Goal: Task Accomplishment & Management: Complete application form

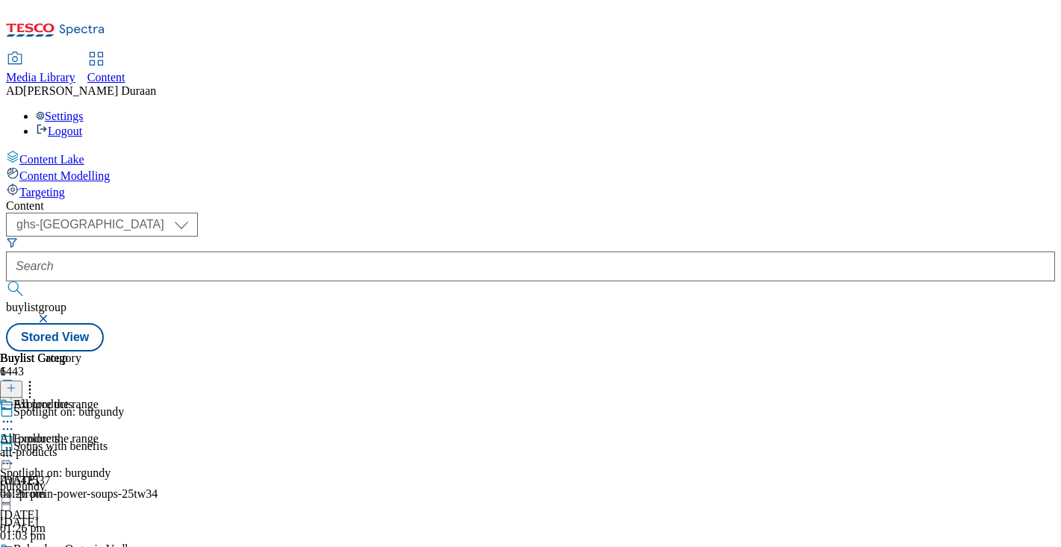
select select "ghs-[GEOGRAPHIC_DATA]"
click at [52, 314] on button "button" at bounding box center [44, 318] width 15 height 9
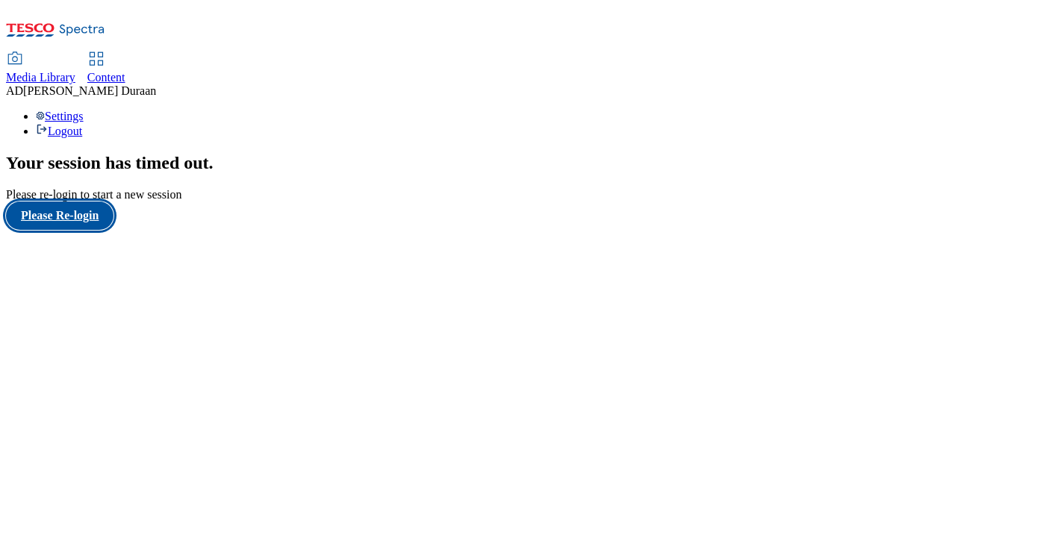
click at [80, 230] on button "Please Re-login" at bounding box center [59, 216] width 107 height 28
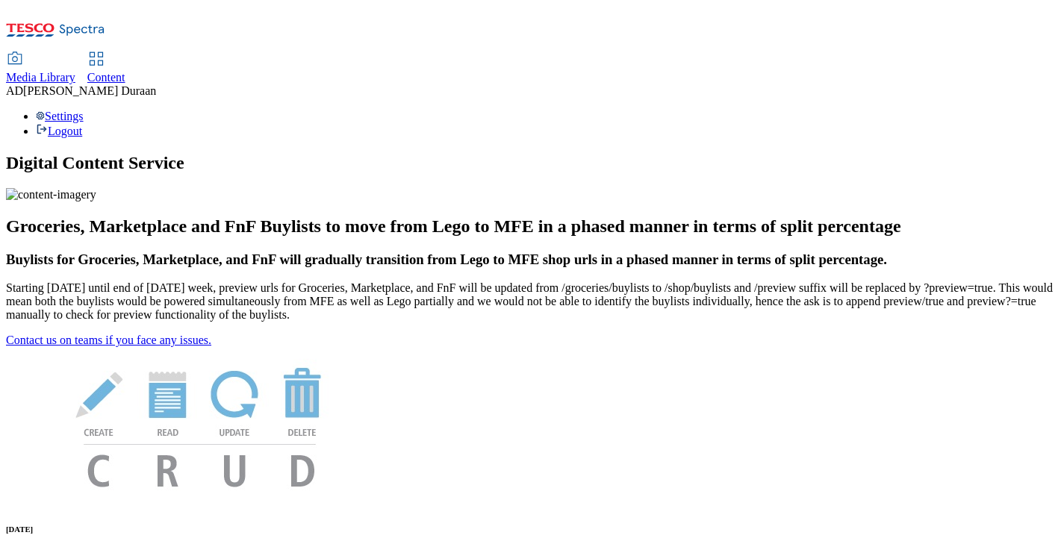
click at [125, 71] on span "Content" at bounding box center [106, 77] width 38 height 13
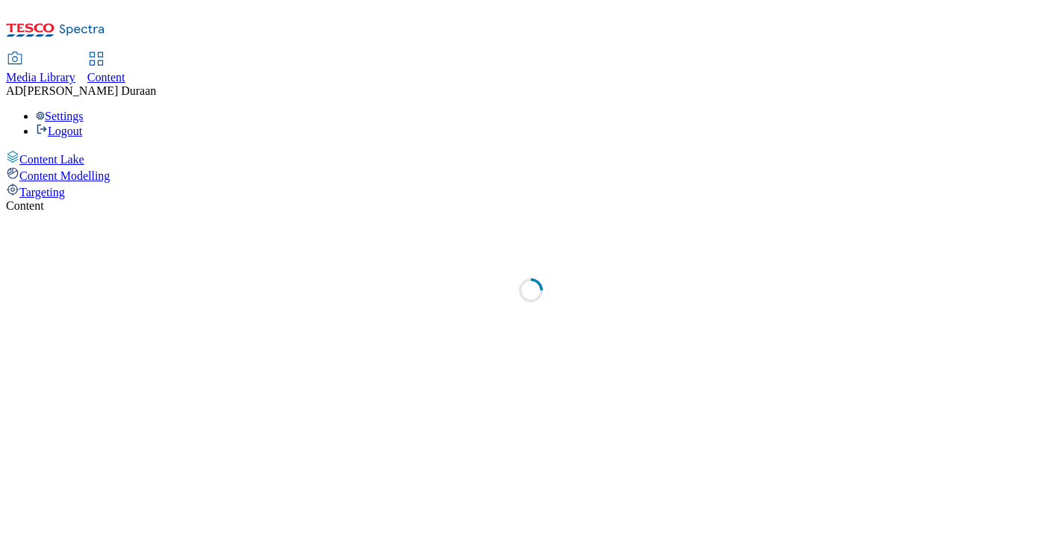
select select "ghs-uk"
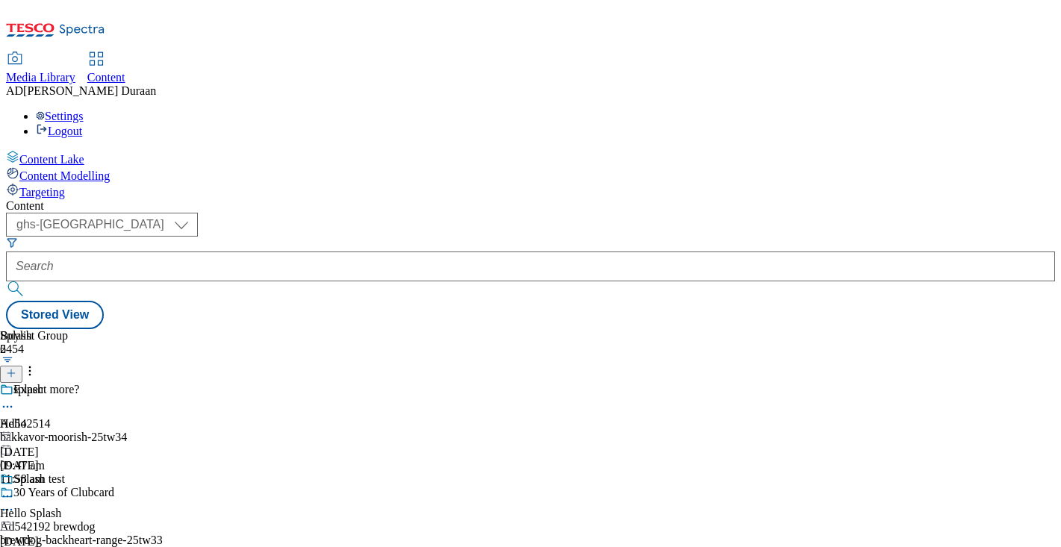
click at [16, 368] on icon at bounding box center [11, 373] width 10 height 10
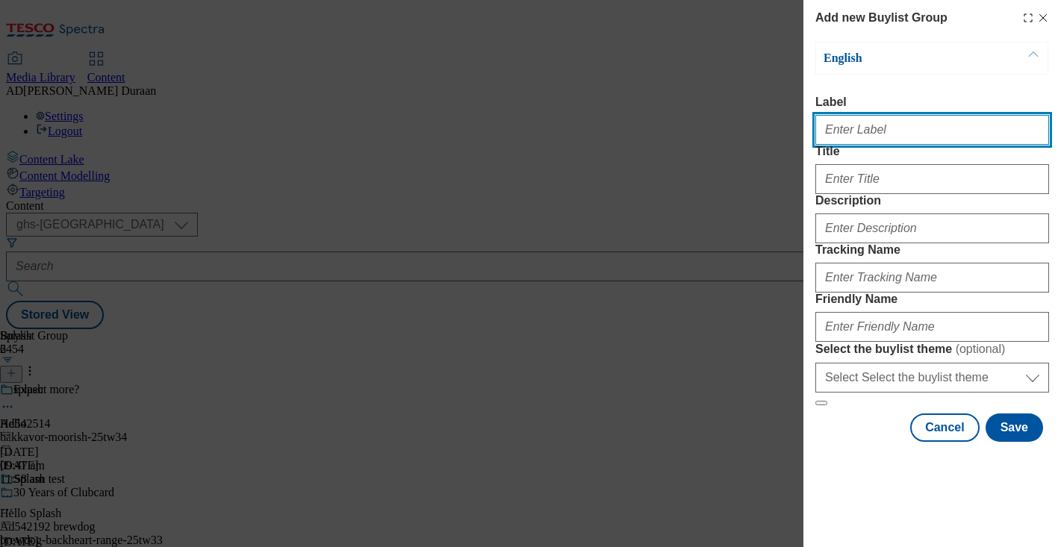
paste input "Cosy shop"
type input "Cosy shop"
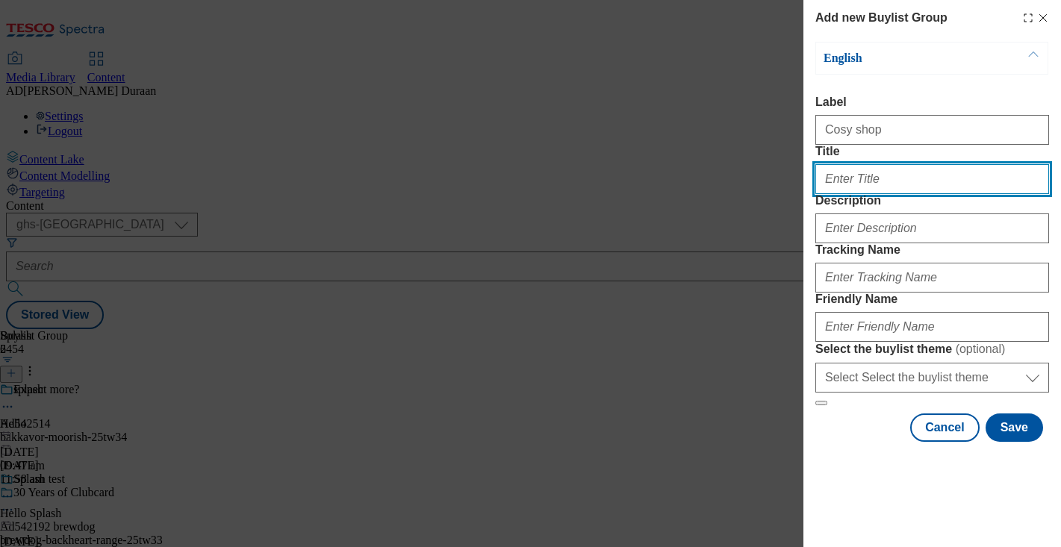
click at [848, 194] on input "Title" at bounding box center [932, 179] width 234 height 30
paste input "Cosy shop"
click at [761, 198] on div "Add new Buylist Group English Label Cosy shop Title Cosy shop Description Track…" at bounding box center [530, 273] width 1061 height 547
type input "Cosy shop"
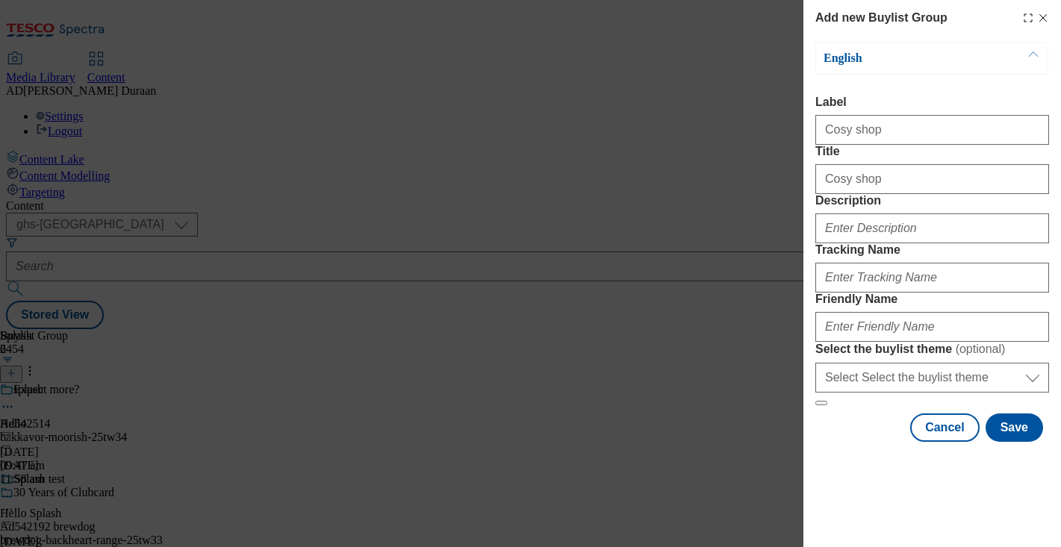
click at [834, 103] on label "Label" at bounding box center [932, 102] width 234 height 13
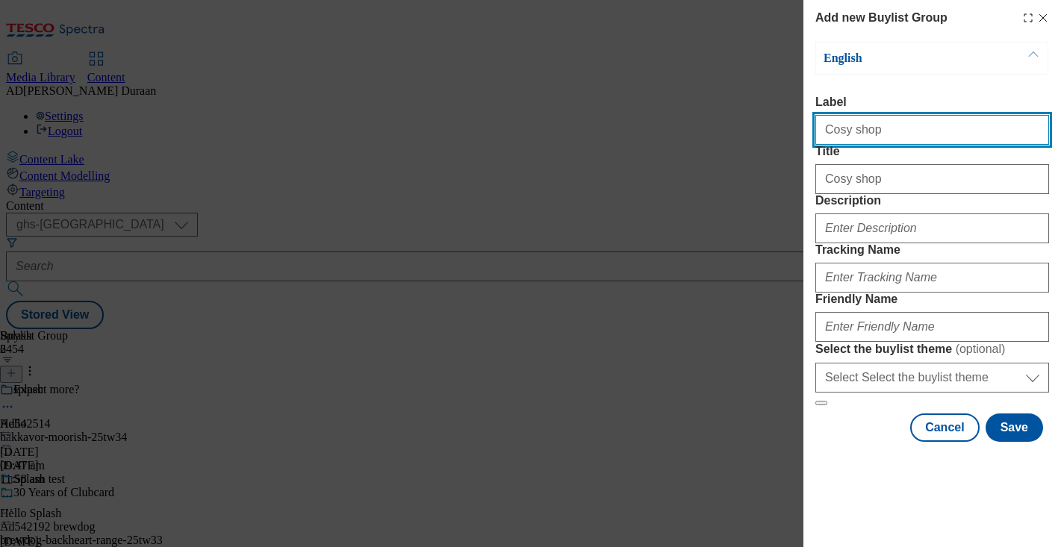
click at [834, 115] on input "Cosy shop" at bounding box center [932, 130] width 234 height 30
drag, startPoint x: 822, startPoint y: 134, endPoint x: 793, endPoint y: 131, distance: 29.3
click at [793, 131] on div "Add new Buylist Group English Label Cosy shop Title Cosy shop Description Track…" at bounding box center [530, 273] width 1061 height 547
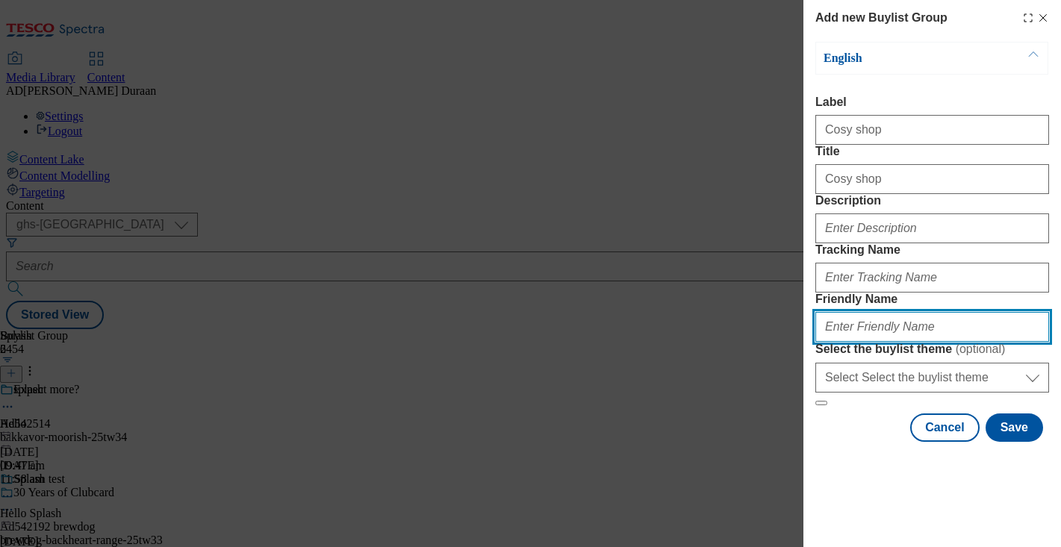
paste input "Cosy shop"
click at [824, 342] on input "Cosy shop" at bounding box center [932, 327] width 234 height 30
click at [917, 342] on input "fnf-cosy-shop" at bounding box center [932, 327] width 234 height 30
type input "fnf-cosy-shop"
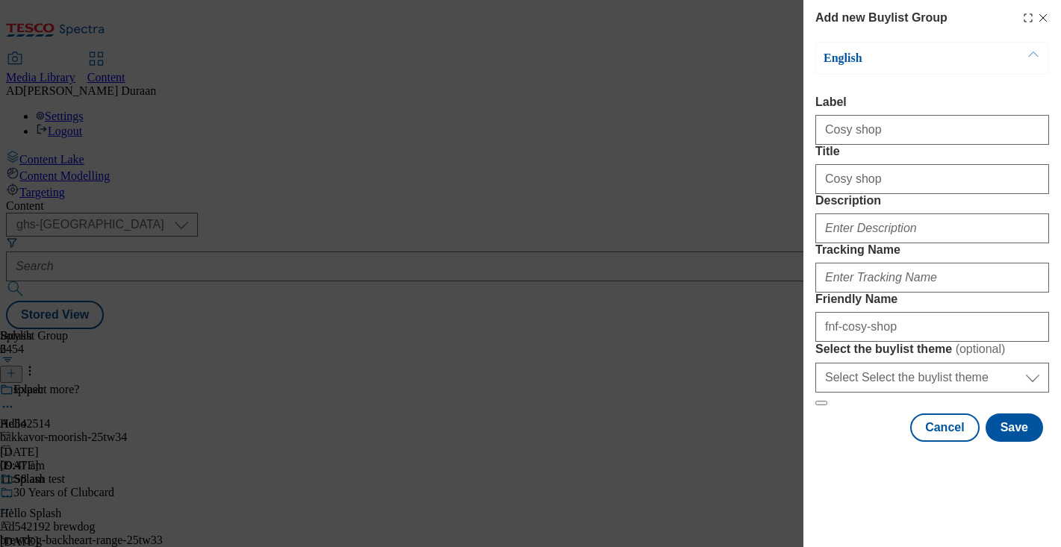
click at [941, 335] on form "Label Cosy shop Title Cosy shop Description Tracking Name Friendly Name fnf-cos…" at bounding box center [932, 251] width 234 height 311
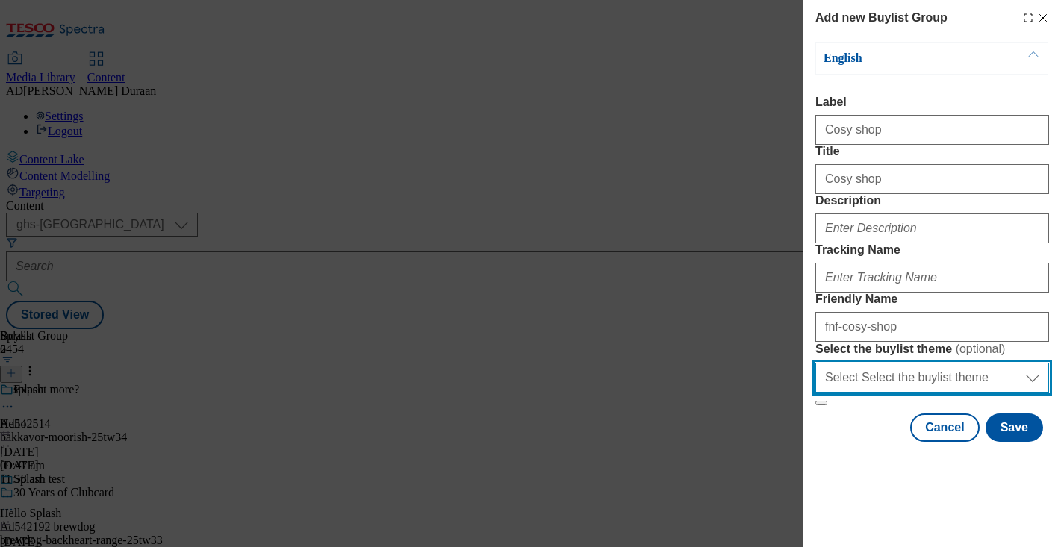
click at [916, 393] on select "Select Select the buylist theme default fandf" at bounding box center [932, 378] width 234 height 30
select select "fandf"
click at [815, 393] on select "Select Select the buylist theme default fandf" at bounding box center [932, 378] width 234 height 30
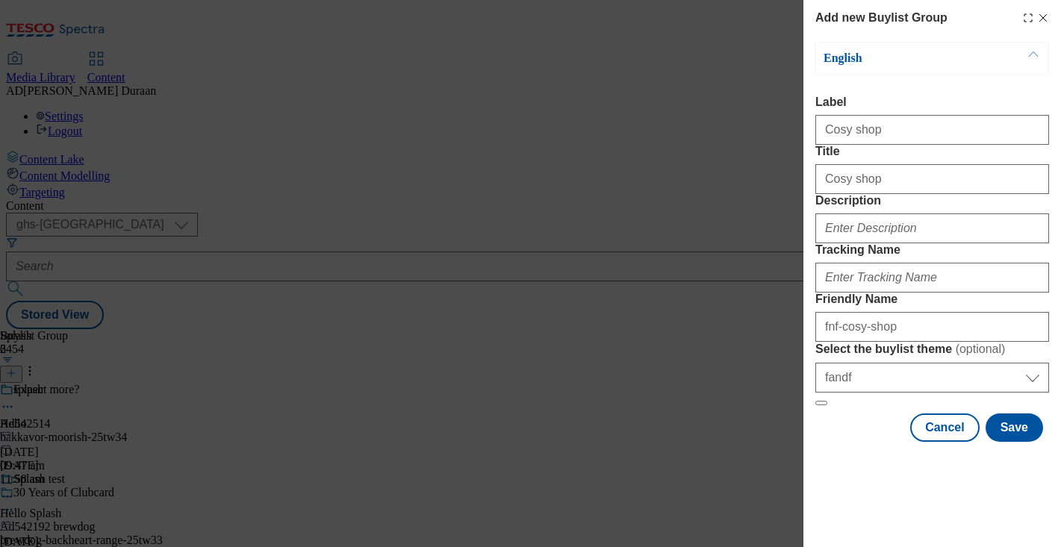
click at [976, 257] on form "Label Cosy shop Title Cosy shop Description Tracking Name Friendly Name fnf-cos…" at bounding box center [932, 251] width 234 height 311
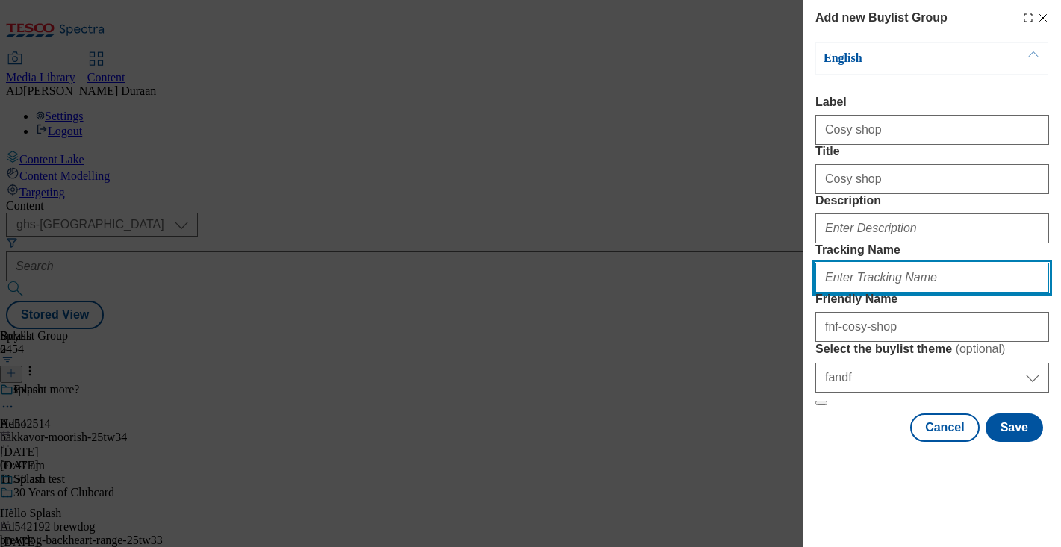
paste input "fnf_hub_cosyshop"
type input "fnf_hub_cosyshop"
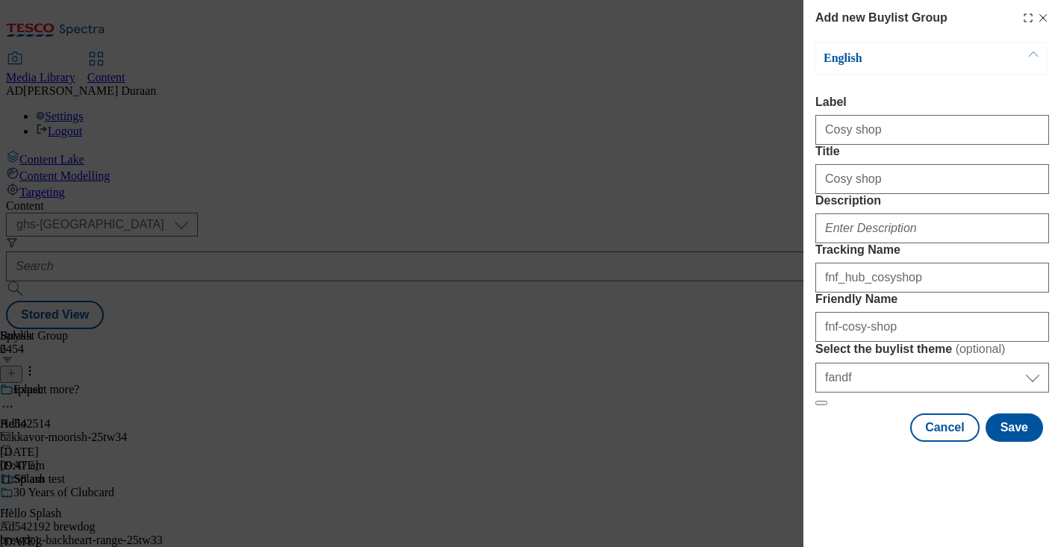
click at [930, 257] on form "Label Cosy shop Title Cosy shop Description Tracking Name fnf_hub_cosyshop Frie…" at bounding box center [932, 251] width 234 height 311
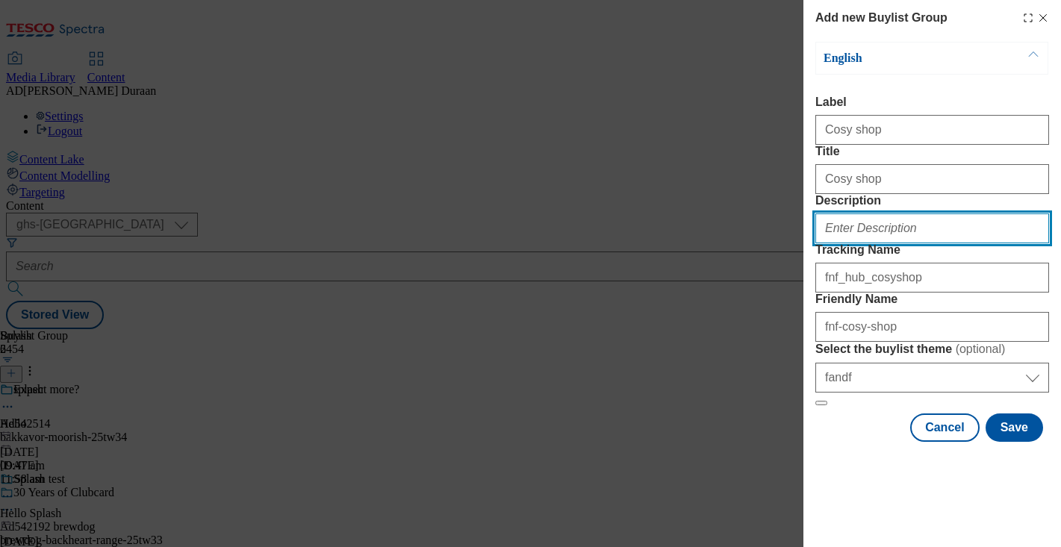
paste input "As the weather cools down, why not cosy up? Explore the cosy shop for a selecti…"
click at [973, 226] on input "As the weather cools down, why not cosy up? Explore the cosy shop for a selecti…" at bounding box center [932, 228] width 234 height 30
type input "As the weather cools down, why not cosy up? Explore the cosy shop for a selecti…"
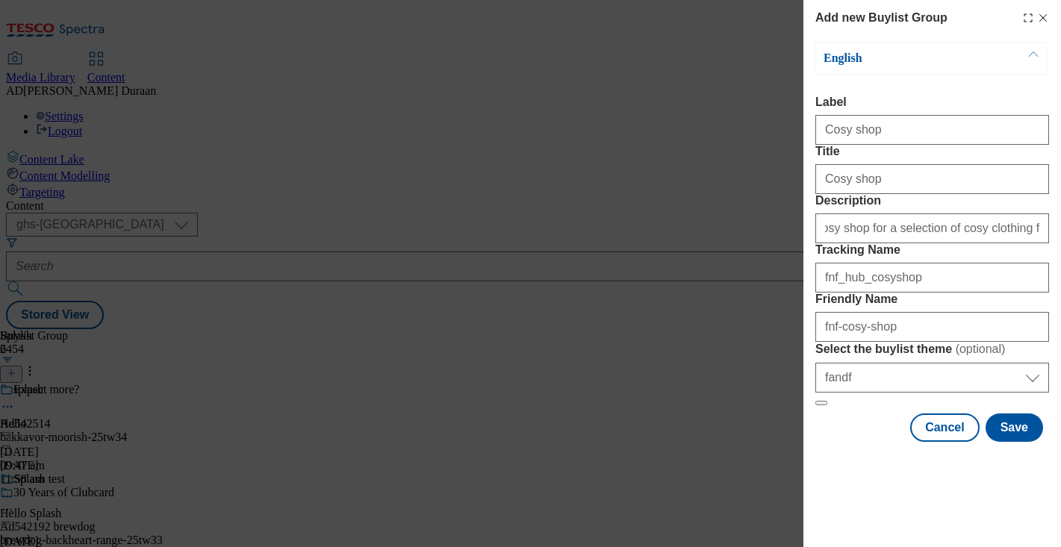
scroll to position [0, 0]
click at [961, 179] on form "Label Cosy shop Title Cosy shop Description As the weather cools down, why not …" at bounding box center [932, 251] width 234 height 311
click at [1020, 442] on button "Save" at bounding box center [1013, 428] width 57 height 28
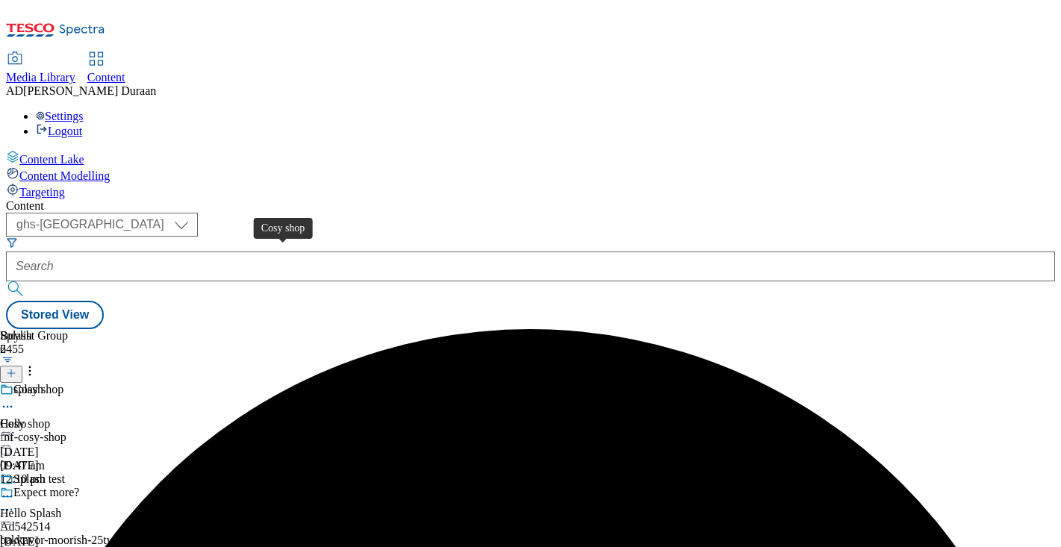
click at [50, 417] on div "Cosy shop" at bounding box center [25, 423] width 50 height 13
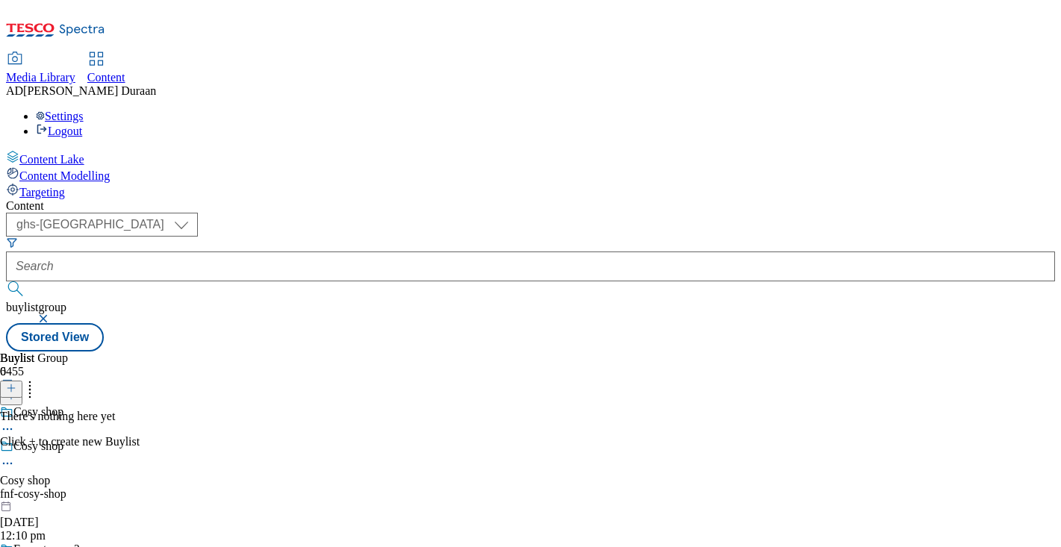
click at [15, 388] on line at bounding box center [10, 388] width 7 height 0
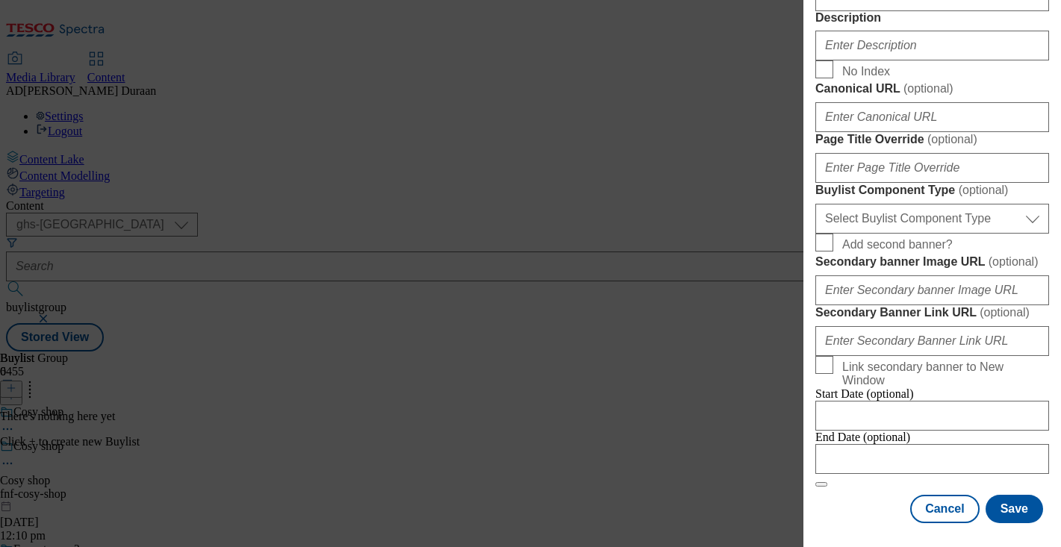
scroll to position [682, 0]
paste input "As the weather cools down, why not cosy up? Explore the cosy shop for a selecti…"
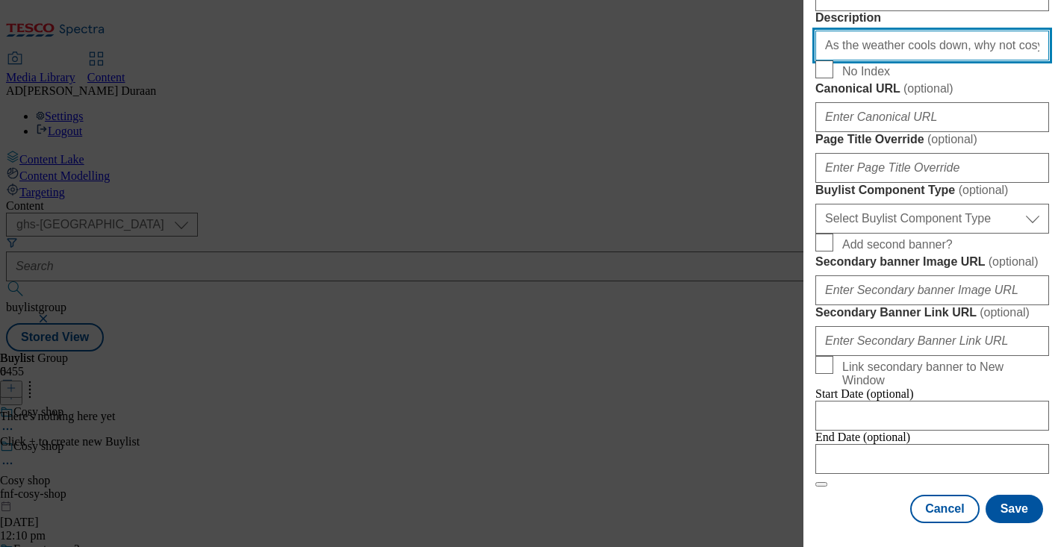
scroll to position [0, 318]
type input "As the weather cools down, why not cosy up? Explore the cosy shop for a selecti…"
drag, startPoint x: 1009, startPoint y: 267, endPoint x: 994, endPoint y: 265, distance: 15.1
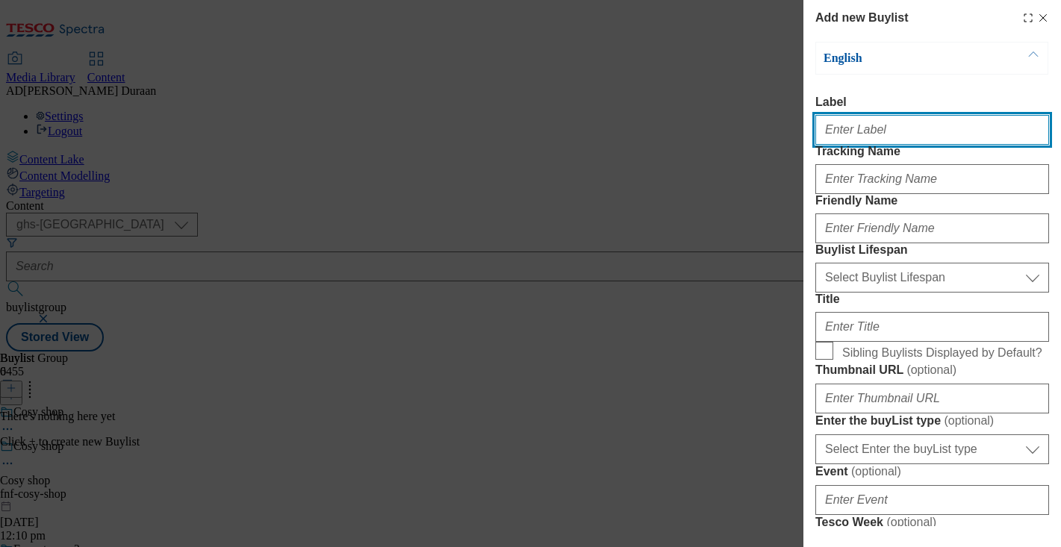
click at [868, 139] on input "Label" at bounding box center [932, 130] width 234 height 30
paste input "Cosy shop"
type input "Cosy shop"
drag, startPoint x: 883, startPoint y: 135, endPoint x: 847, endPoint y: 138, distance: 36.0
click at [758, 130] on div "Add new Buylist English Label Cosy shop Tracking Name Friendly Name Buylist Lif…" at bounding box center [530, 273] width 1061 height 547
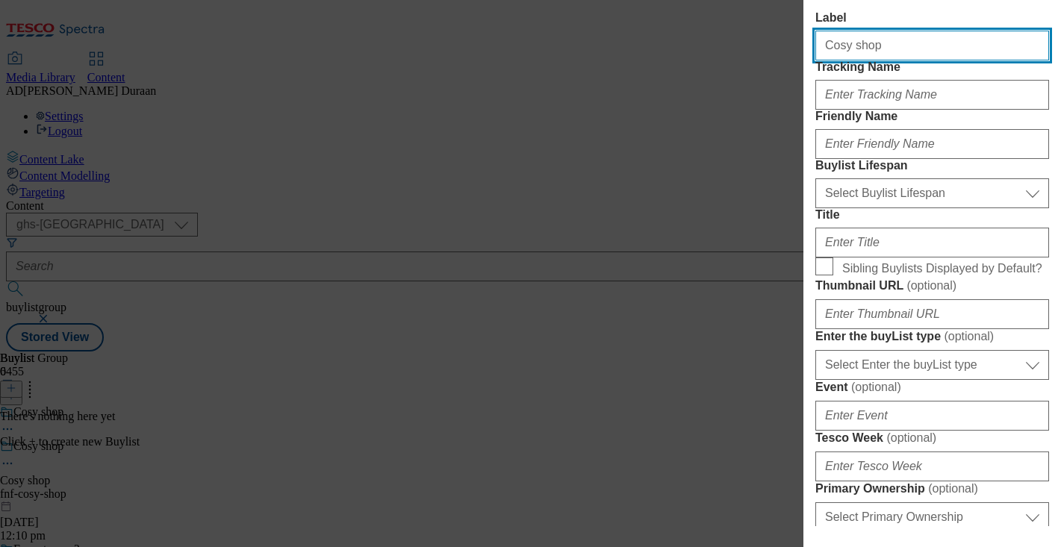
scroll to position [92, 0]
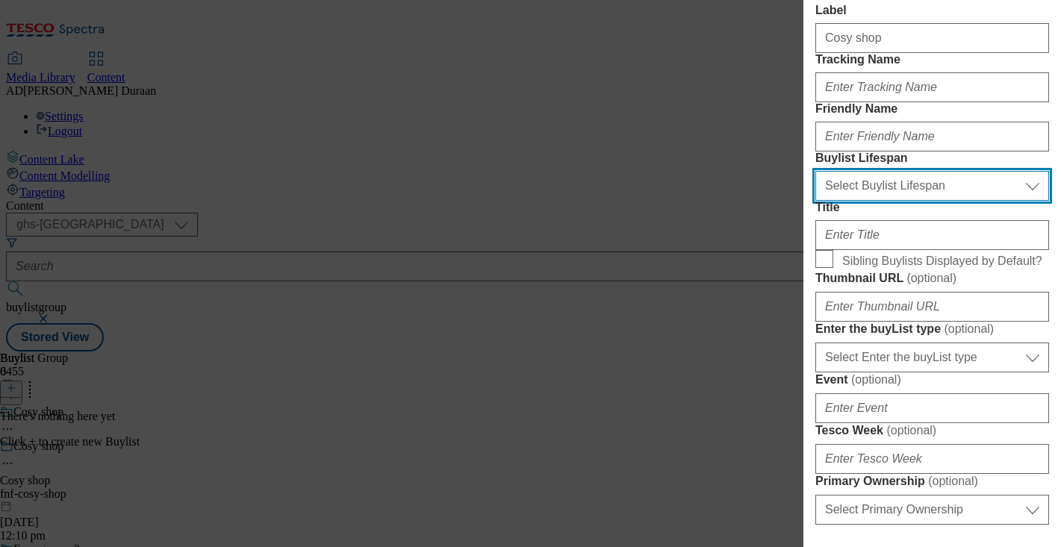
click at [851, 201] on select "Select Buylist Lifespan evergreen seasonal tactical" at bounding box center [932, 186] width 234 height 30
select select "seasonal"
click at [815, 201] on select "Select Buylist Lifespan evergreen seasonal tactical" at bounding box center [932, 186] width 234 height 30
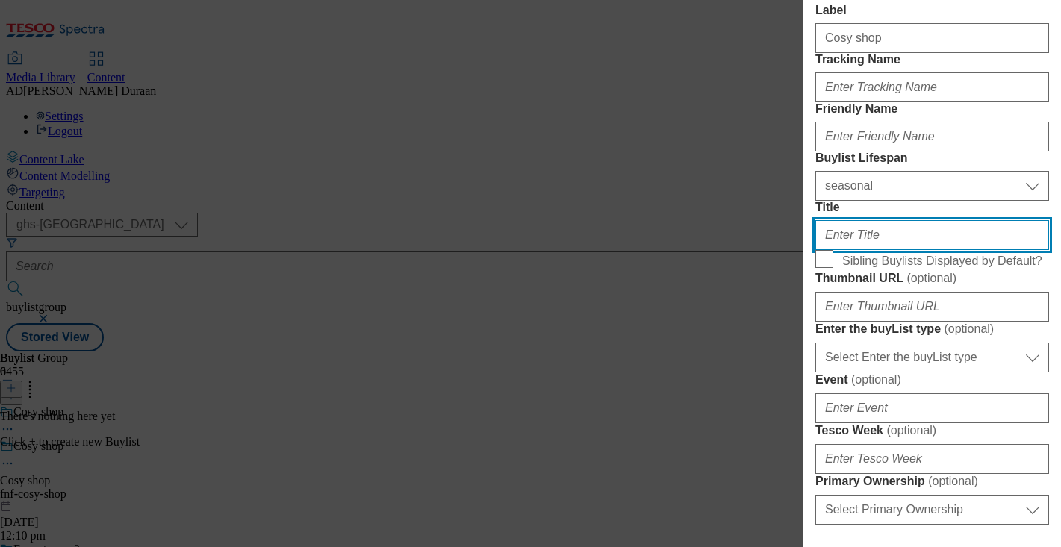
paste input "Cosy shop"
type input "Cosy shop"
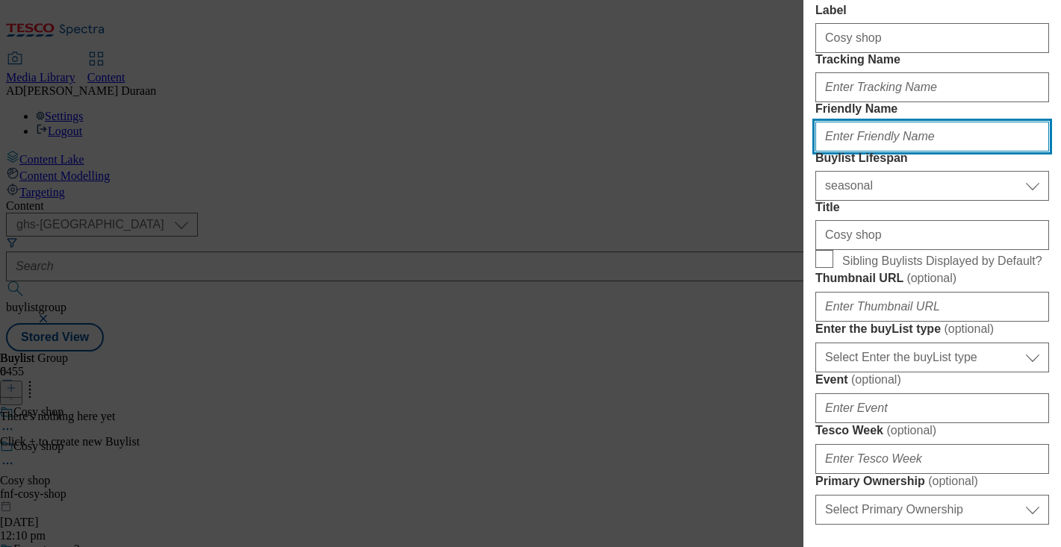
click at [873, 152] on input "Friendly Name" at bounding box center [932, 137] width 234 height 30
paste input "Cosy shop"
drag, startPoint x: 830, startPoint y: 190, endPoint x: 786, endPoint y: 185, distance: 44.3
click at [787, 187] on div "Add new Buylist English Label Cosy shop Tracking Name Friendly Name Cosy shop B…" at bounding box center [530, 273] width 1061 height 547
type input "cosy-shop"
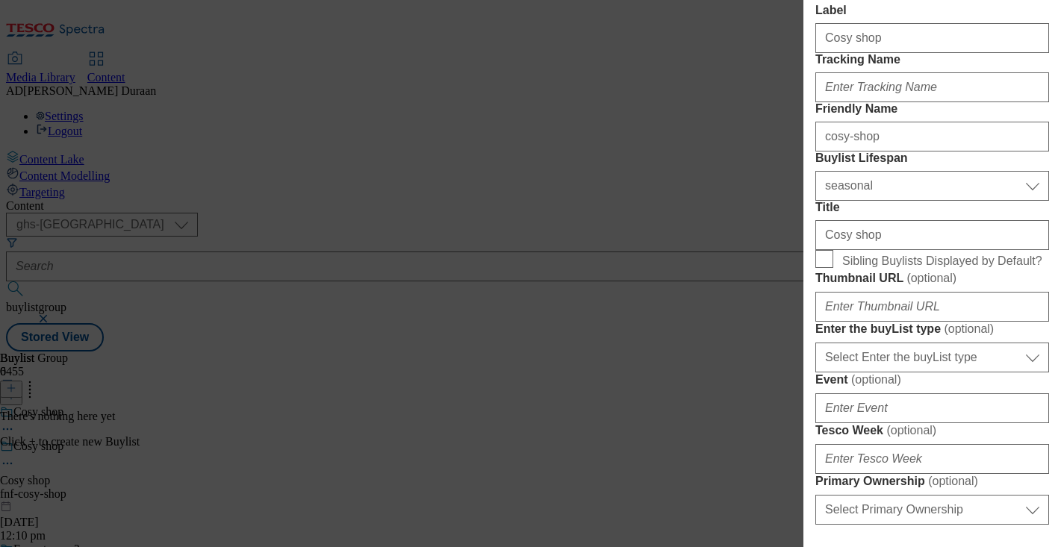
click at [932, 116] on label "Friendly Name" at bounding box center [932, 108] width 234 height 13
click at [932, 152] on input "cosy-shop" at bounding box center [932, 137] width 234 height 30
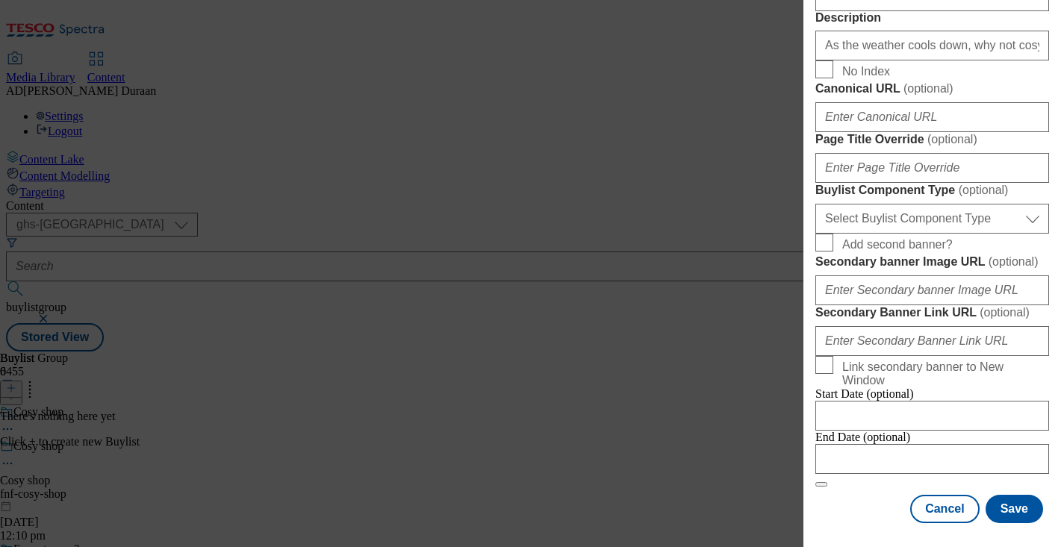
scroll to position [1188, 0]
click at [914, 204] on select "Select Buylist Component Type Banner Competition Header Meal" at bounding box center [932, 219] width 234 height 30
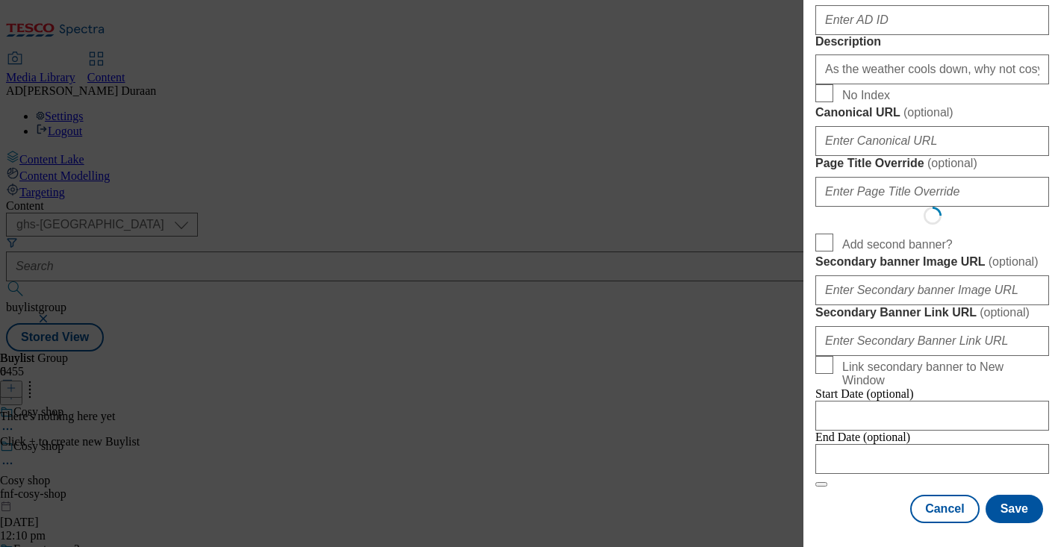
scroll to position [0, 0]
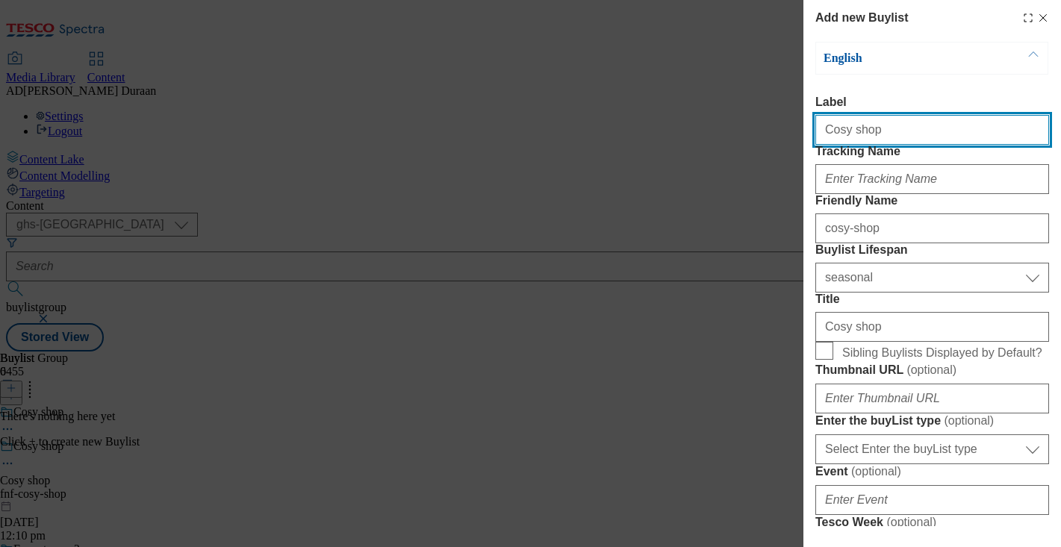
select select "Banner"
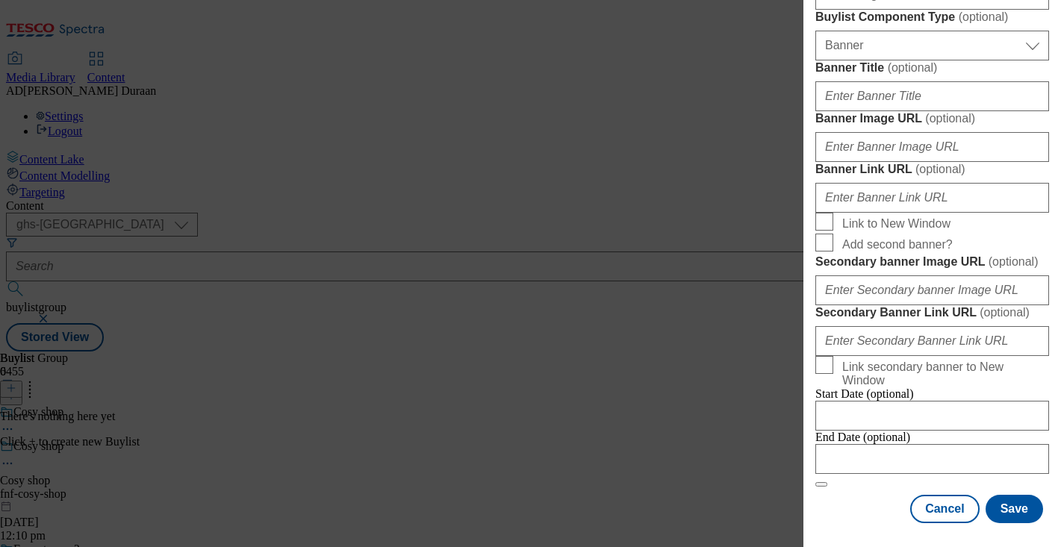
scroll to position [1285, 0]
paste input "https://www.tesco.com/shop/en-GB/landing/f-f"
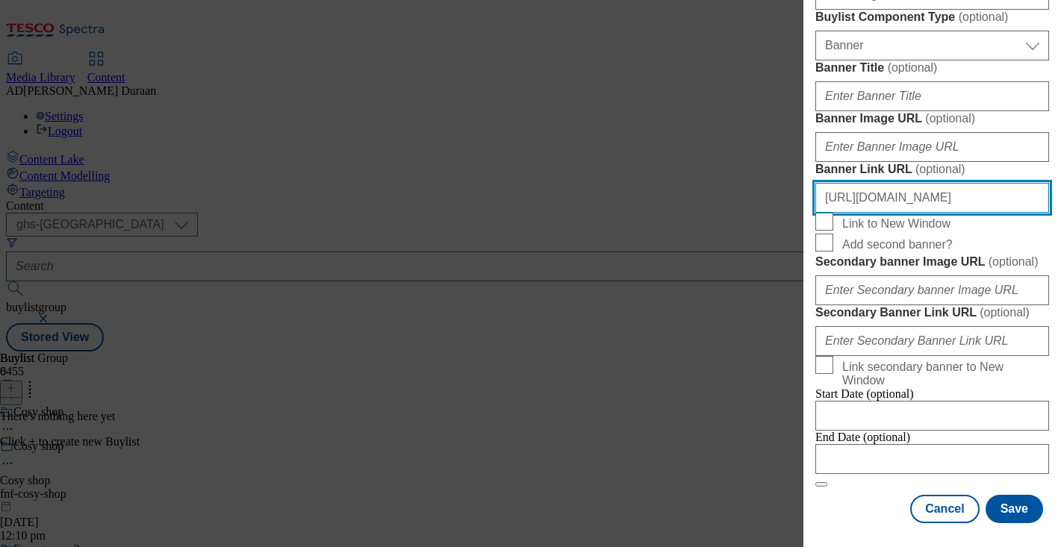
scroll to position [0, 5]
drag, startPoint x: 1041, startPoint y: 203, endPoint x: 1039, endPoint y: 190, distance: 13.6
click at [1041, 201] on input "https://www.tesco.com/shop/en-GB/landing/f-f?icid=" at bounding box center [932, 198] width 234 height 30
click at [1042, 202] on input "https://www.tesco.com/shop/en-GB/landing/f-f?icid=" at bounding box center [932, 198] width 234 height 30
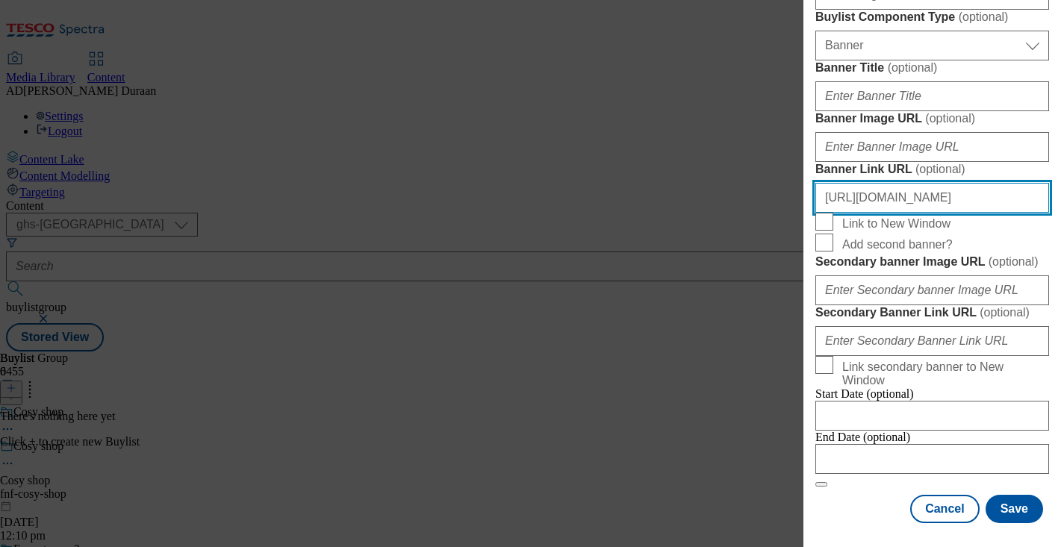
paste input "fnf_hub_cosyshop"
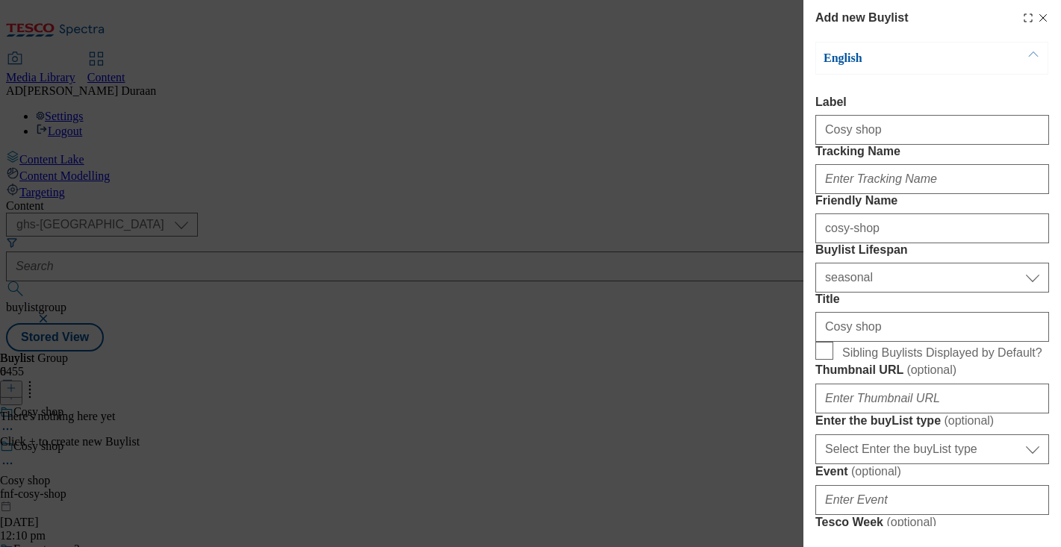
type input "https://www.tesco.com/shop/en-GB/landing/f-f?icid=fnf_hub_cosyshop"
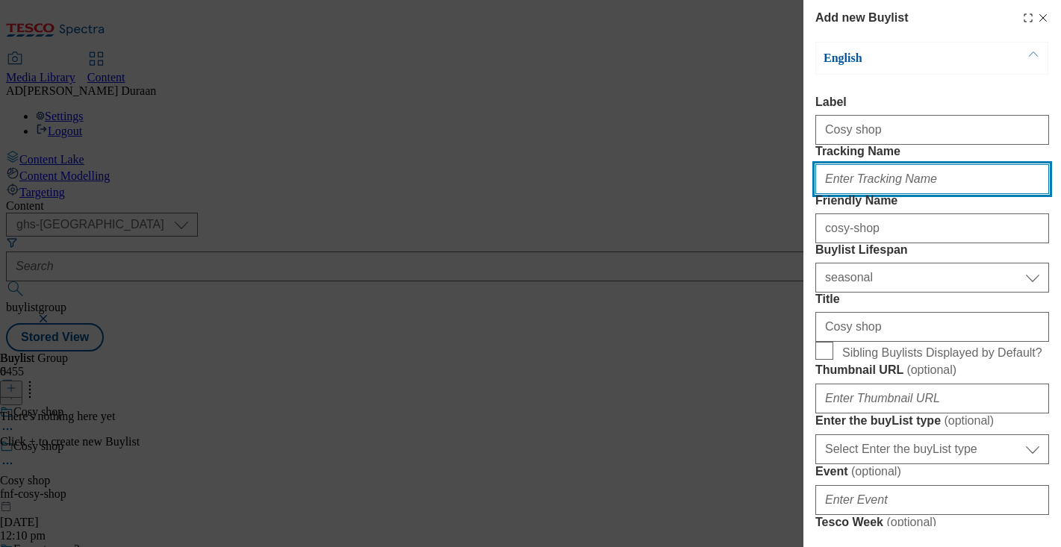
paste input "fnf_hub_cosyshop"
type input "fnf_hub_cosyshop"
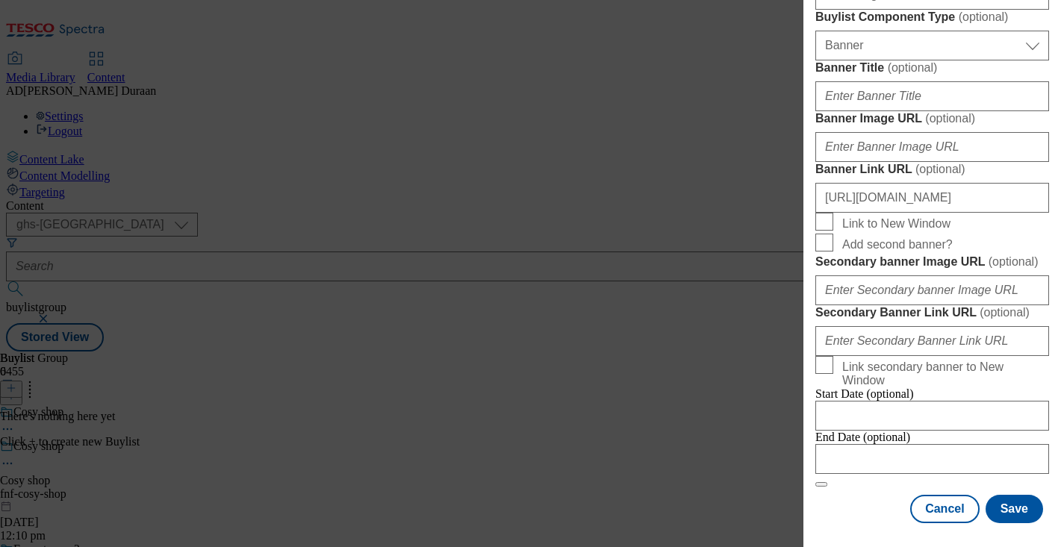
scroll to position [1226, 0]
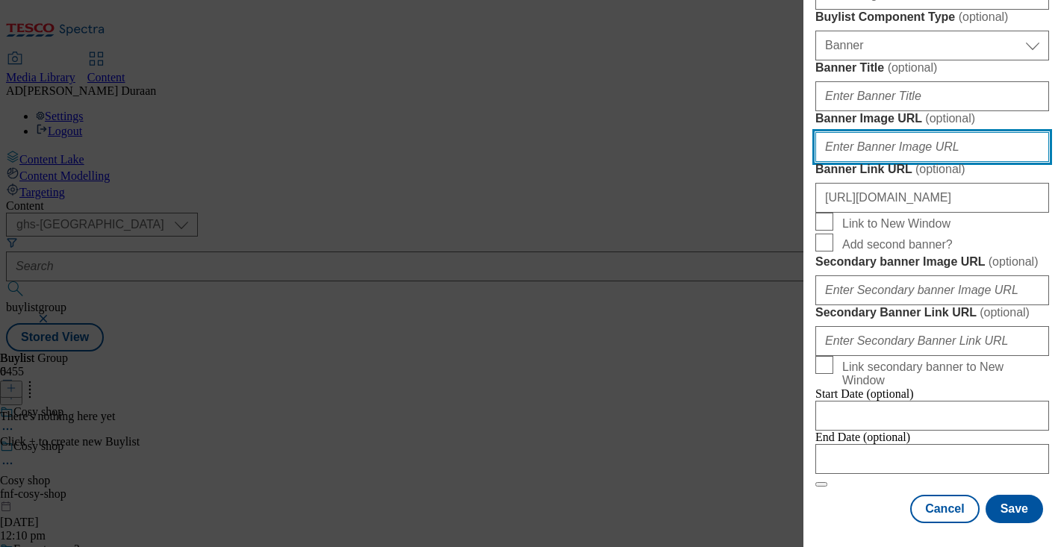
paste input "https://digitalcontent.api.tesco.com/v2/media/ghs-mktg/02313a9f-5d58-4ffc-8336-…"
type input "https://digitalcontent.api.tesco.com/v2/media/ghs-mktg/02313a9f-5d58-4ffc-8336-…"
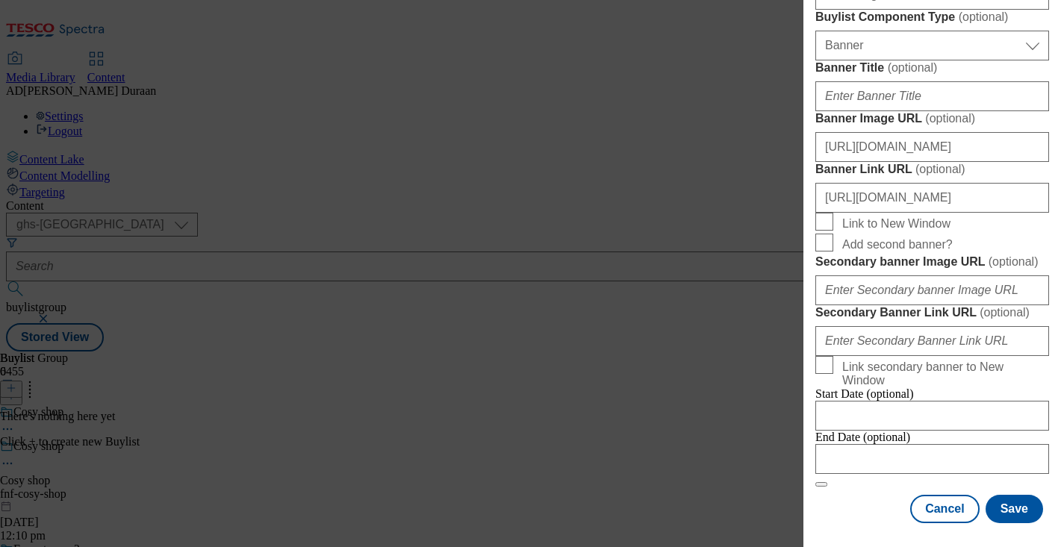
scroll to position [0, 0]
click at [1033, 513] on button "Save" at bounding box center [1013, 509] width 57 height 28
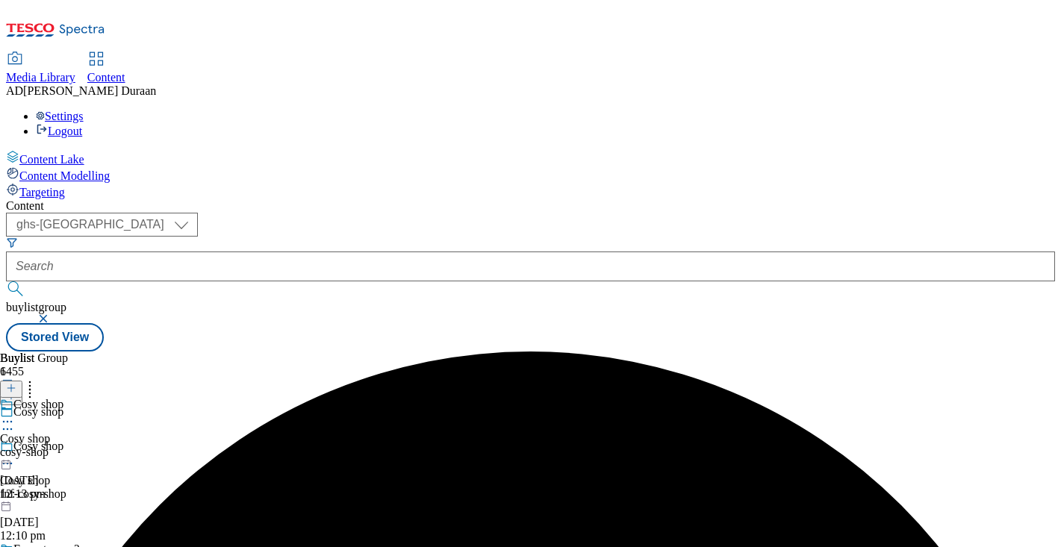
click at [63, 398] on div "Cosy shop Cosy shop cosy-shop 7 Oct 2025 12:13 pm" at bounding box center [31, 449] width 63 height 103
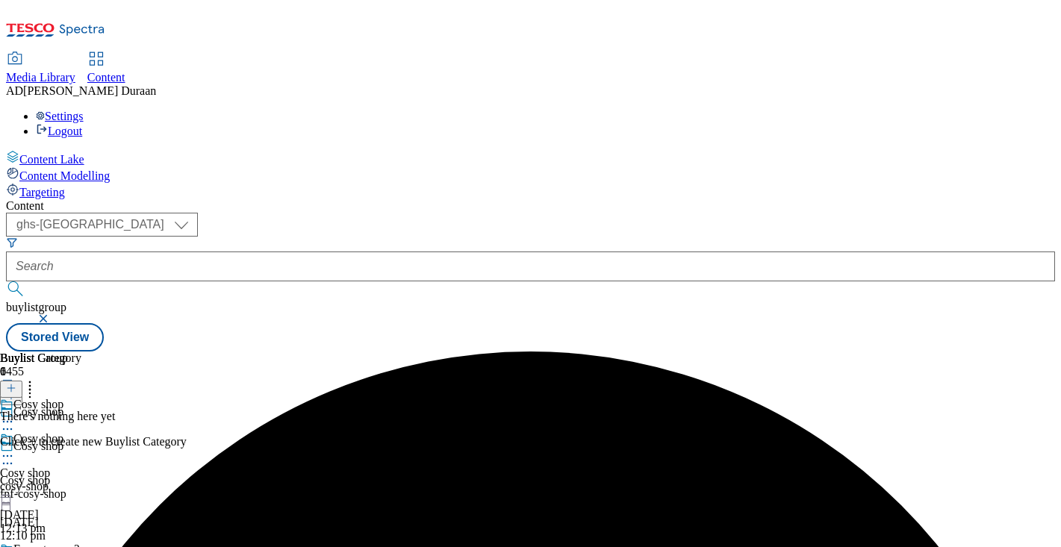
click at [15, 388] on line at bounding box center [10, 388] width 7 height 0
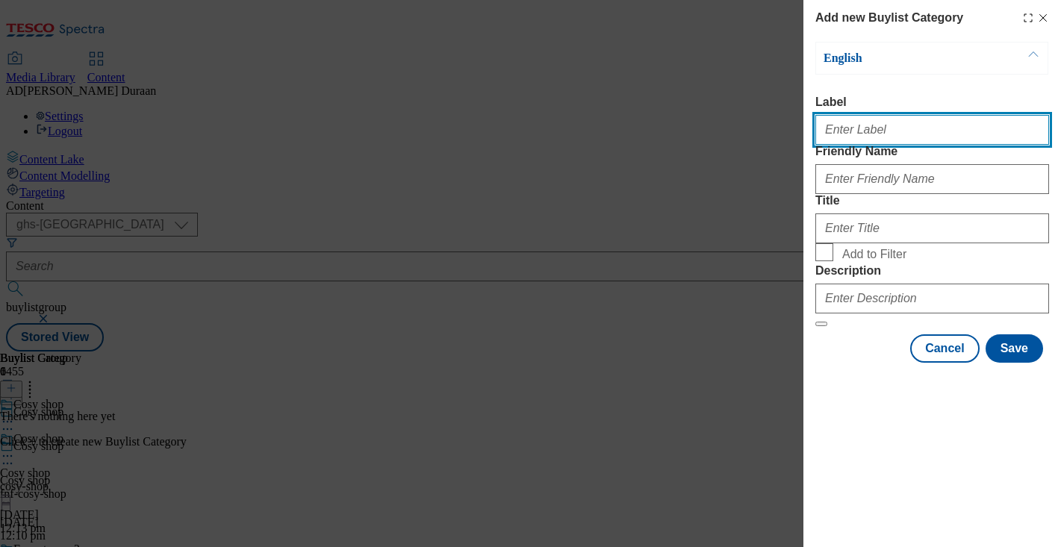
paste input "All cosy shop"
type input "All cosy shop"
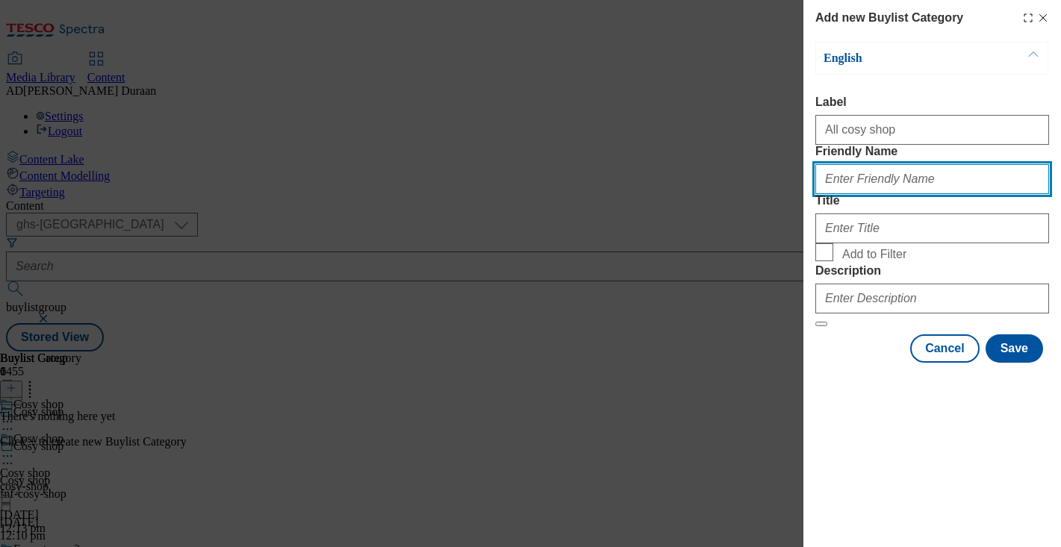
paste input "All cosy shop"
type input "All cosy shop"
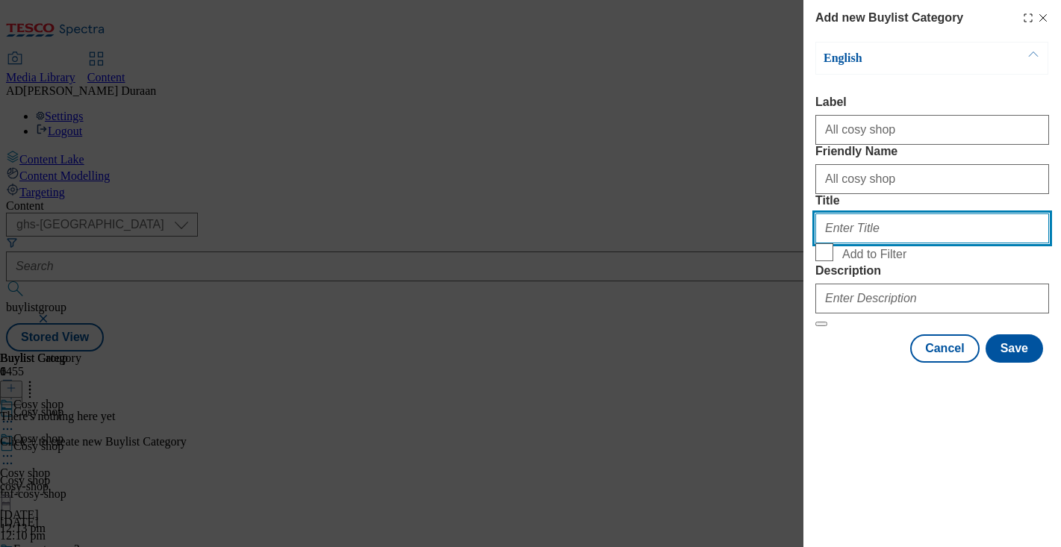
paste input "All cosy shop"
type input "All cosy shop"
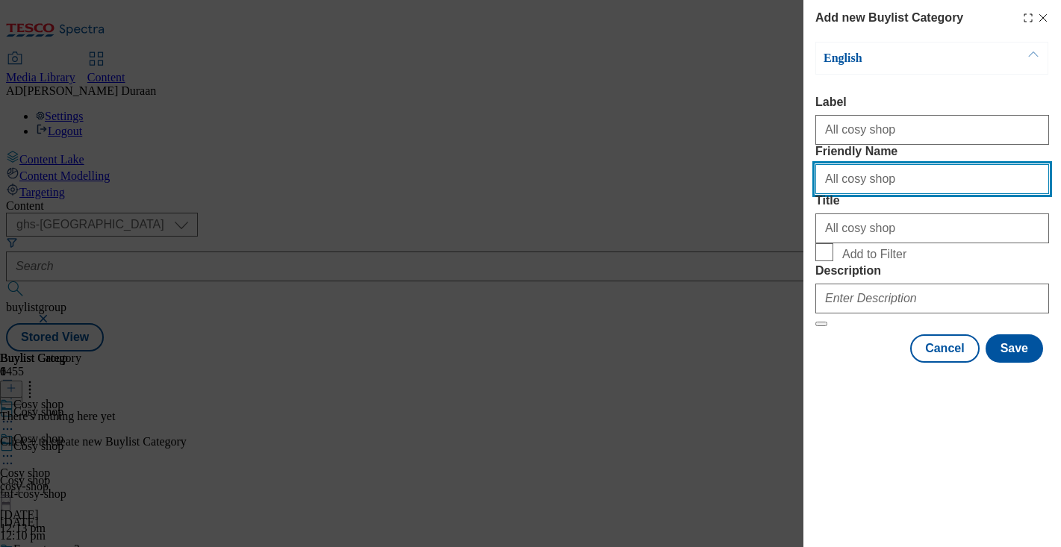
drag, startPoint x: 829, startPoint y: 207, endPoint x: 766, endPoint y: 198, distance: 63.3
click at [767, 199] on div "Add new Buylist Category English Label All cosy shop Friendly Name All cosy sho…" at bounding box center [530, 273] width 1061 height 547
type input "all"
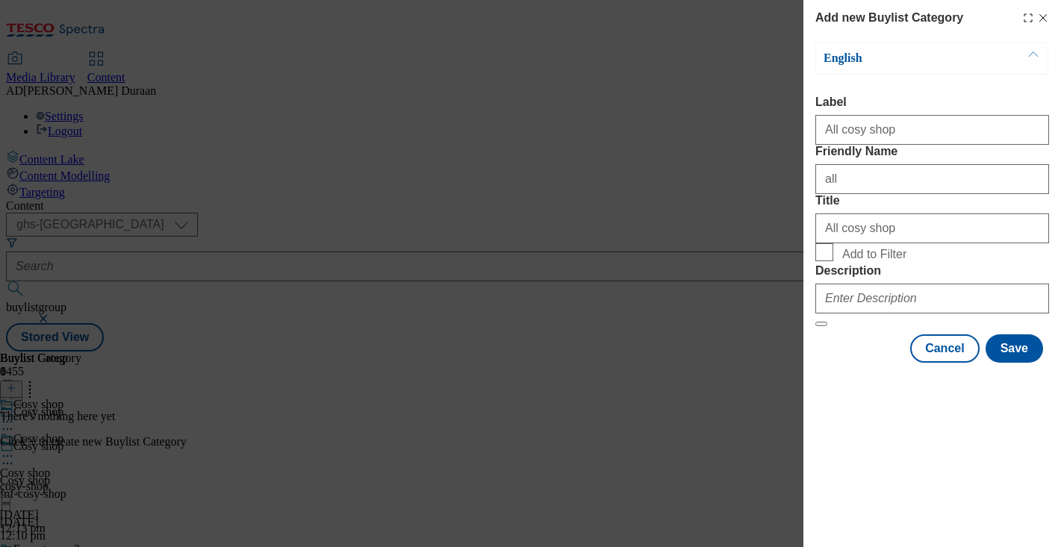
click at [945, 92] on div "English Label All cosy shop Friendly Name all Title All cosy shop Add to Filter…" at bounding box center [932, 184] width 234 height 285
click at [821, 261] on input "Add to Filter" at bounding box center [824, 252] width 18 height 18
checkbox input "true"
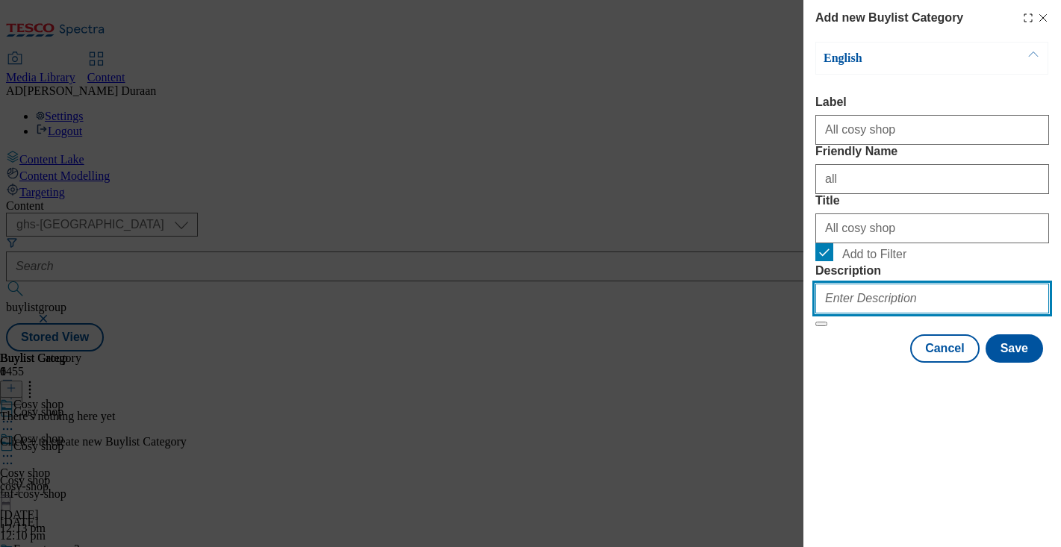
paste input "As the weather cools down, why not cosy up? Explore the cosy shop for a selecti…"
type input "As the weather cools down, why not cosy up? Explore the cosy shop for a selecti…"
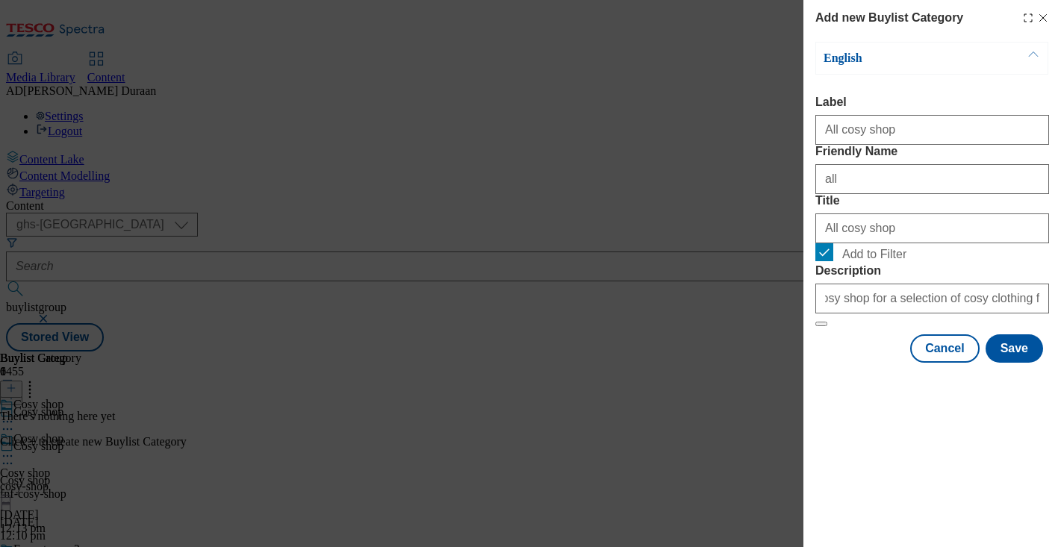
scroll to position [0, 0]
click at [835, 387] on div "Modal" at bounding box center [932, 376] width 258 height 21
click at [1020, 363] on button "Save" at bounding box center [1013, 348] width 57 height 28
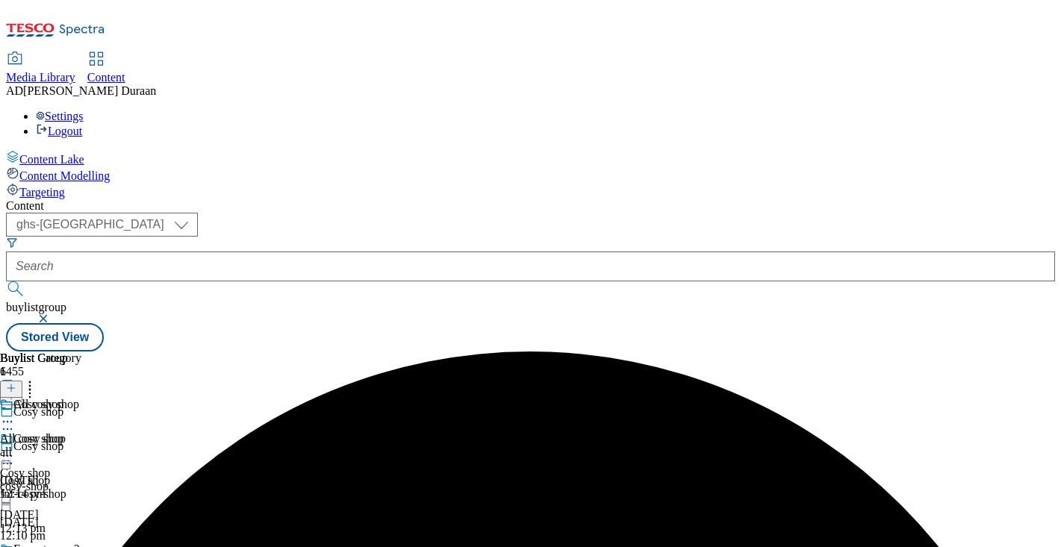
click at [15, 414] on icon at bounding box center [7, 421] width 15 height 15
click at [69, 465] on span "Copy" at bounding box center [57, 470] width 23 height 11
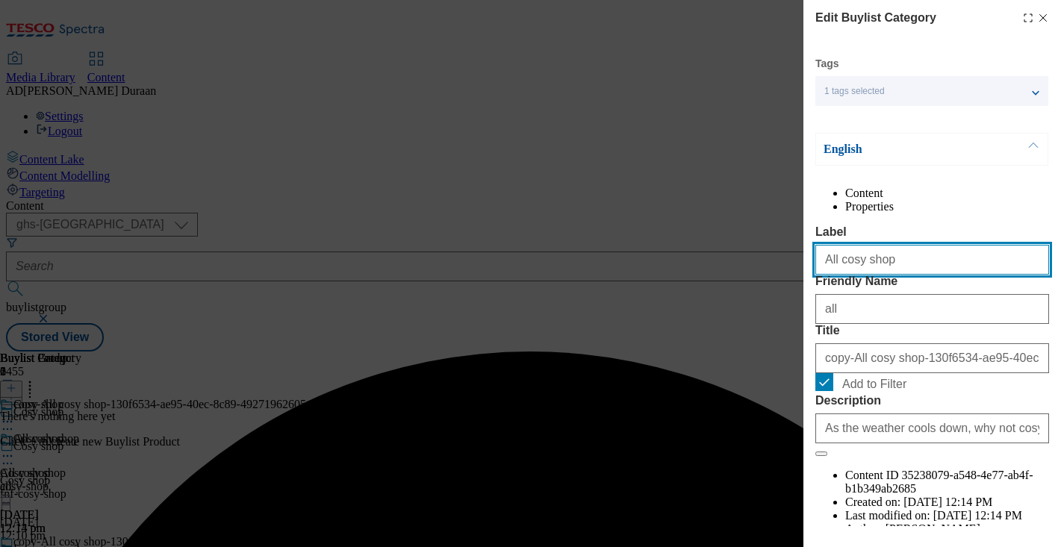
drag, startPoint x: 873, startPoint y: 292, endPoint x: 858, endPoint y: 296, distance: 15.6
click at [802, 290] on div "Edit Buylist Category Tags 1 tags selected buylist category English Content Pro…" at bounding box center [530, 273] width 1061 height 547
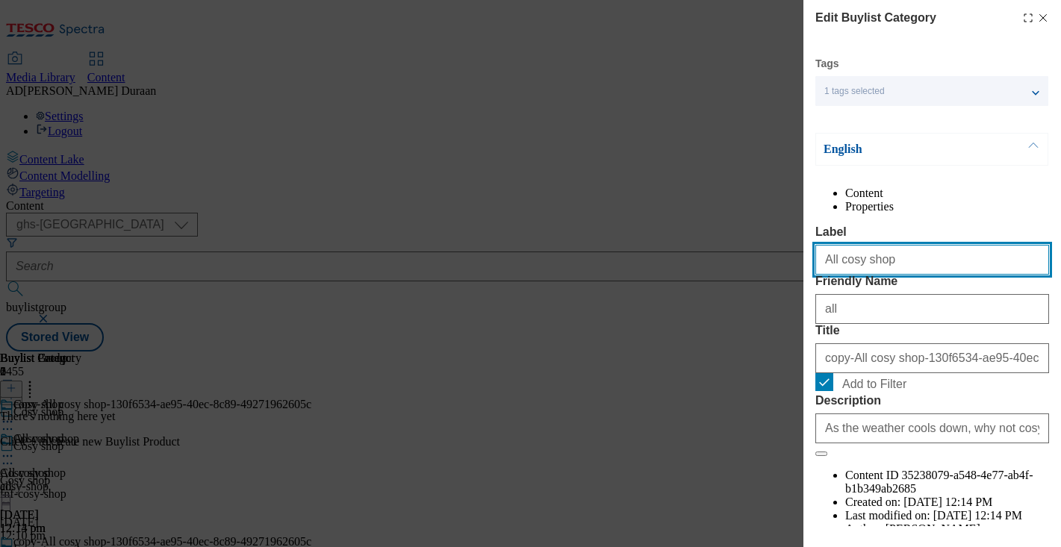
paste input "Women's"
type input "Women's"
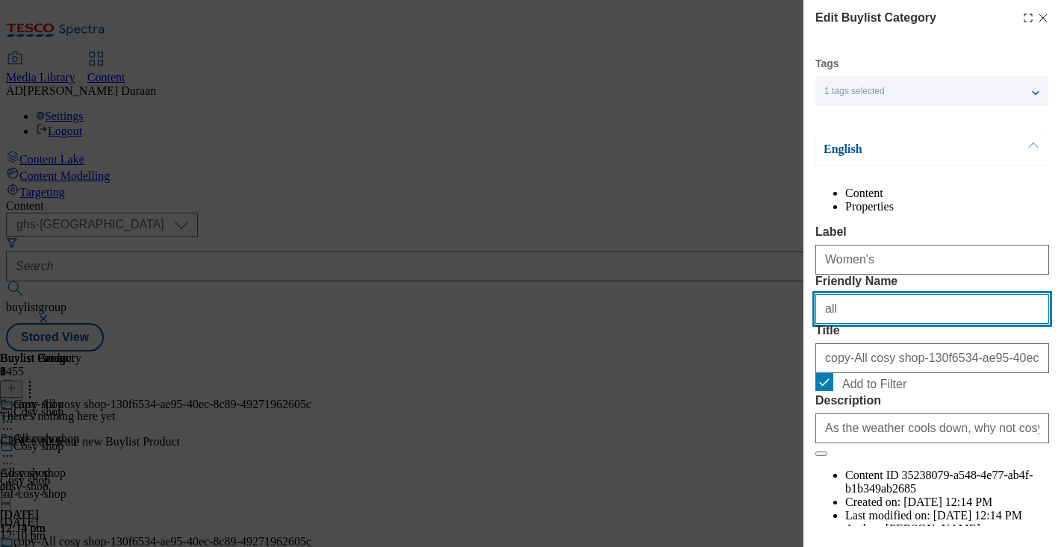
drag, startPoint x: 773, startPoint y: 364, endPoint x: 843, endPoint y: 371, distance: 70.5
click at [776, 364] on div "Edit Buylist Category Tags 1 tags selected buylist category English Content Pro…" at bounding box center [530, 273] width 1061 height 547
paste input "Women's"
type input "Women's"
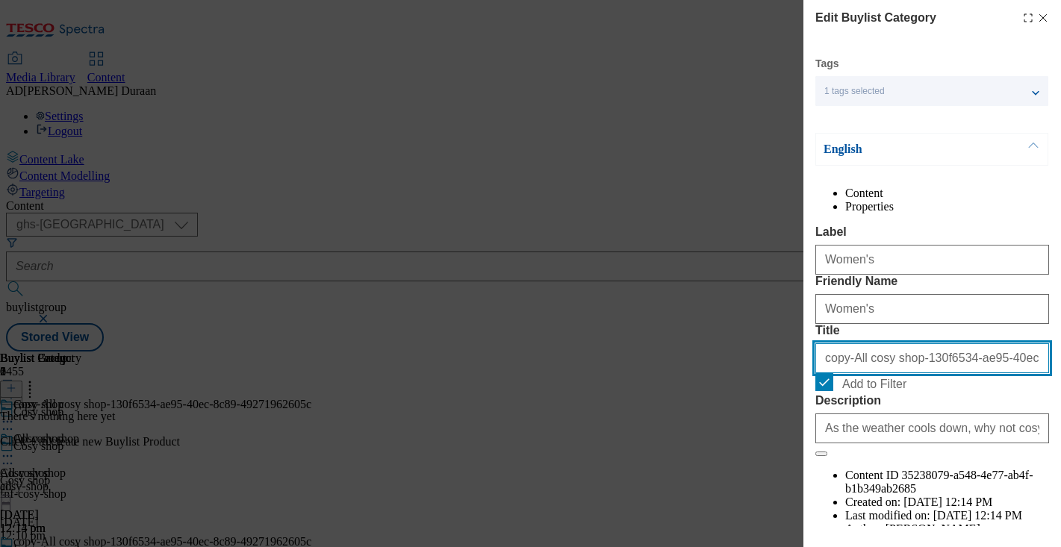
click at [886, 373] on input "copy-All cosy shop-130f6534-ae95-40ec-8c89-49271962605c" at bounding box center [932, 358] width 234 height 30
paste input "Women's"
type input "Women's"
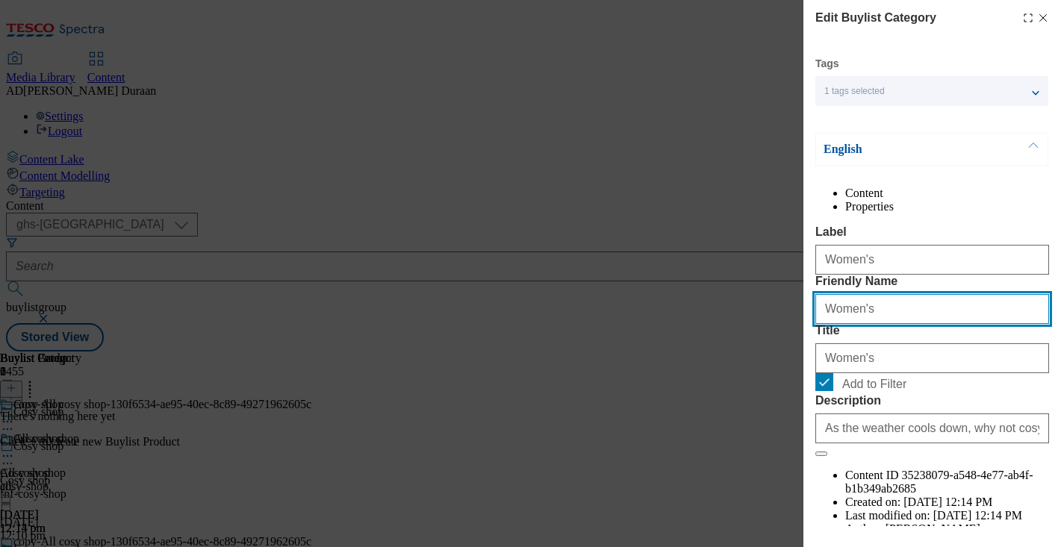
drag, startPoint x: 831, startPoint y: 364, endPoint x: 785, endPoint y: 357, distance: 46.0
click at [788, 358] on div "Edit Buylist Category Tags 1 tags selected buylist category English Content Pro…" at bounding box center [530, 273] width 1061 height 547
type input "womens"
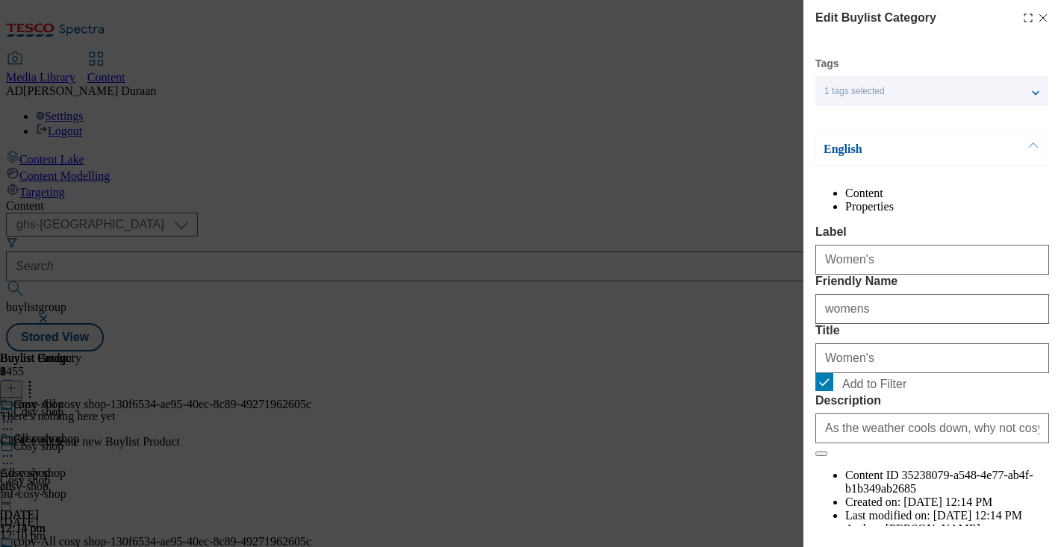
click at [900, 249] on div "Content Properties Label Women's Friendly Name womens Title Women's Add to Filt…" at bounding box center [932, 375] width 234 height 376
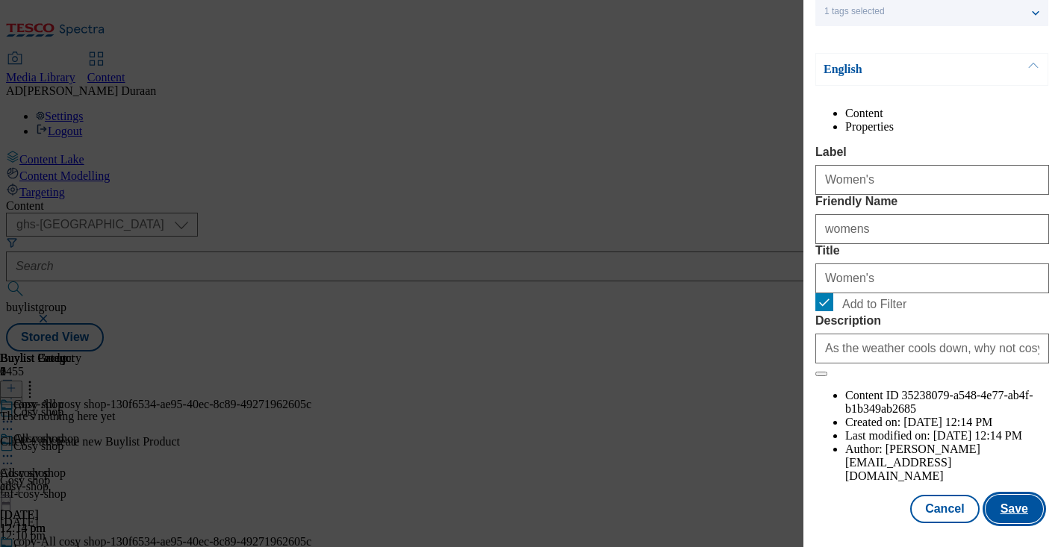
click at [1023, 512] on button "Save" at bounding box center [1013, 509] width 57 height 28
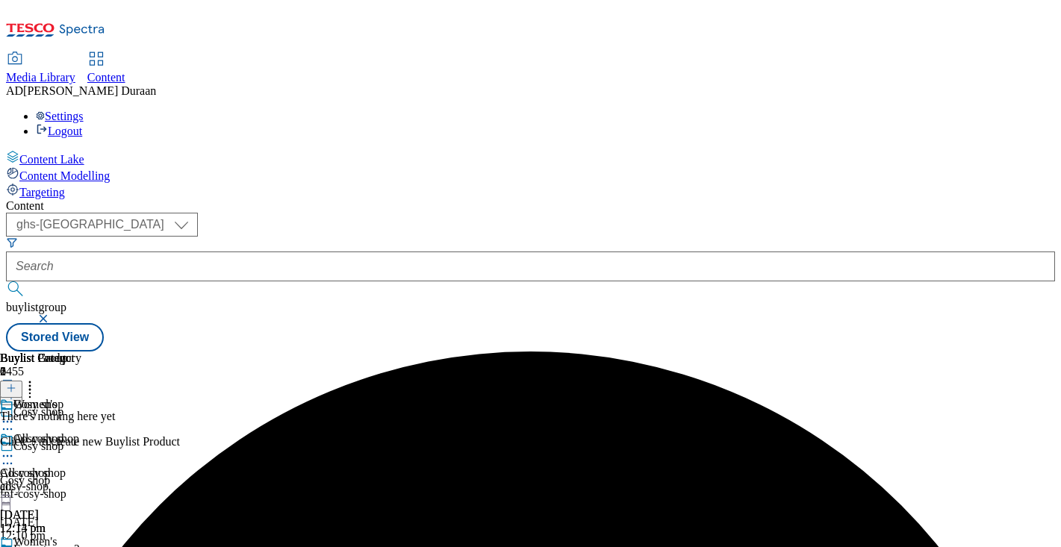
scroll to position [151, 0]
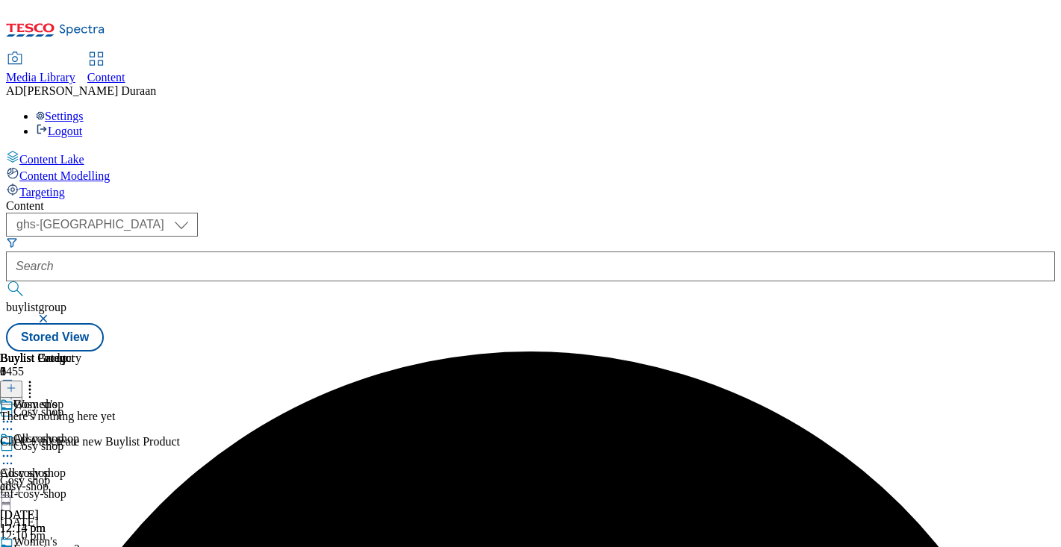
drag, startPoint x: 970, startPoint y: 392, endPoint x: 947, endPoint y: 396, distance: 23.4
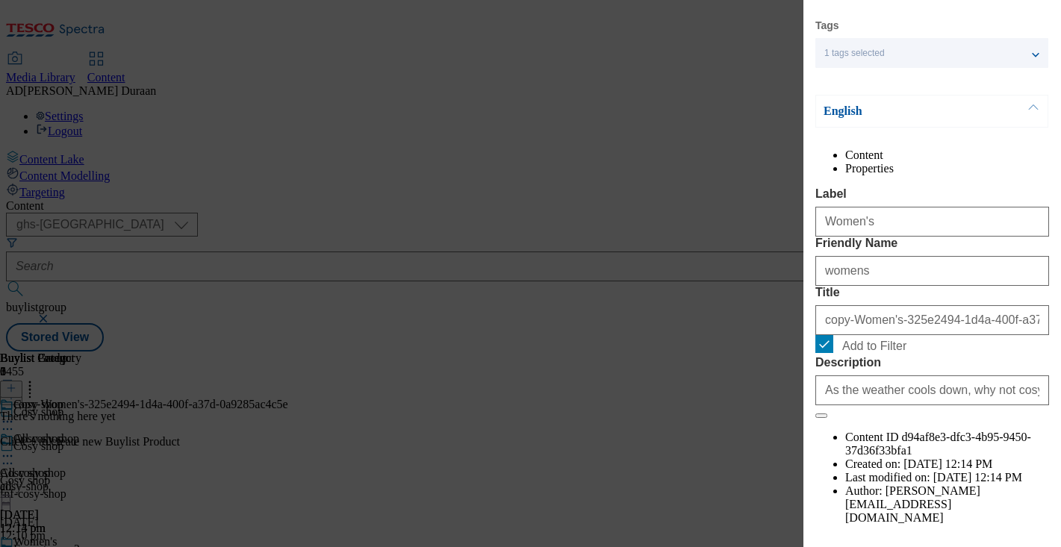
scroll to position [40, 0]
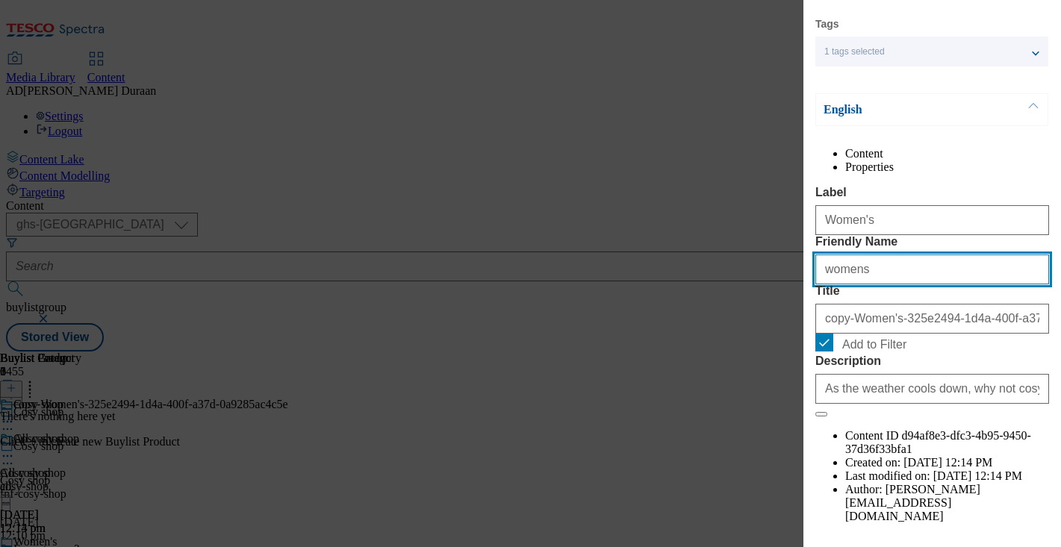
click at [912, 284] on input "womens" at bounding box center [932, 270] width 234 height 30
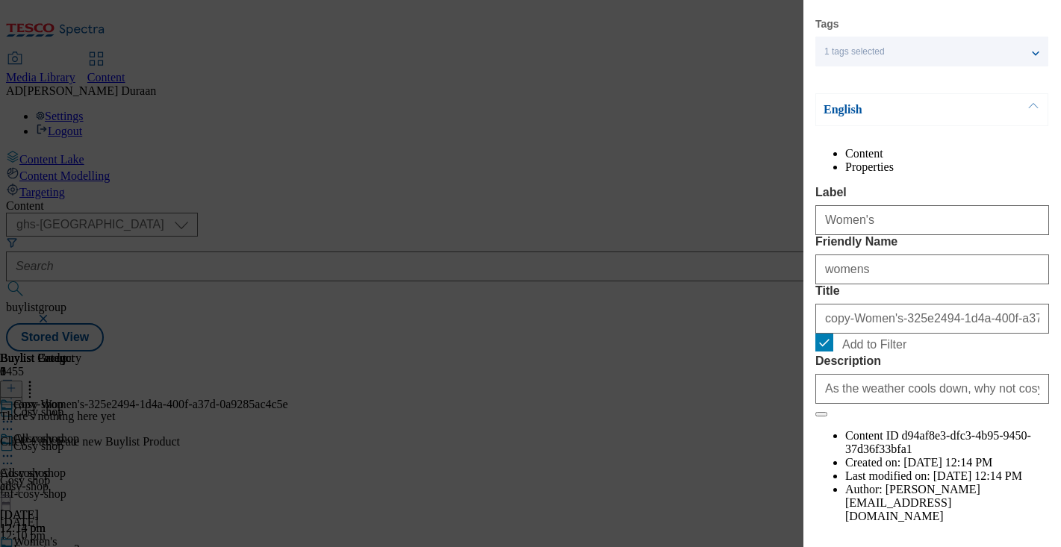
click at [932, 199] on label "Label" at bounding box center [932, 192] width 234 height 13
click at [932, 213] on input "Women's" at bounding box center [932, 220] width 234 height 30
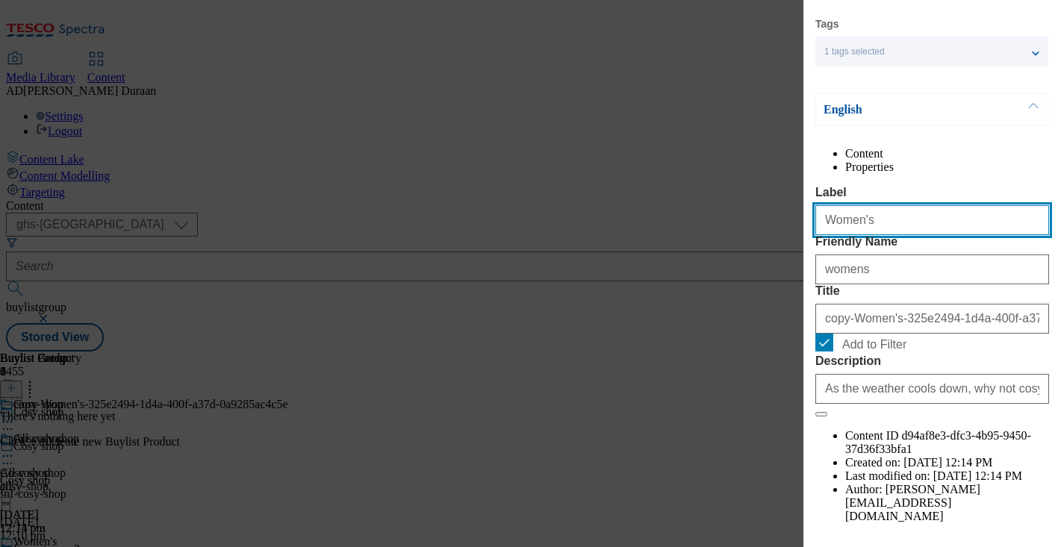
drag, startPoint x: 801, startPoint y: 246, endPoint x: 764, endPoint y: 243, distance: 37.4
click at [764, 243] on div "Edit Buylist Category Tags 1 tags selected buylist category English Content Pro…" at bounding box center [530, 273] width 1061 height 547
type input "Men's"
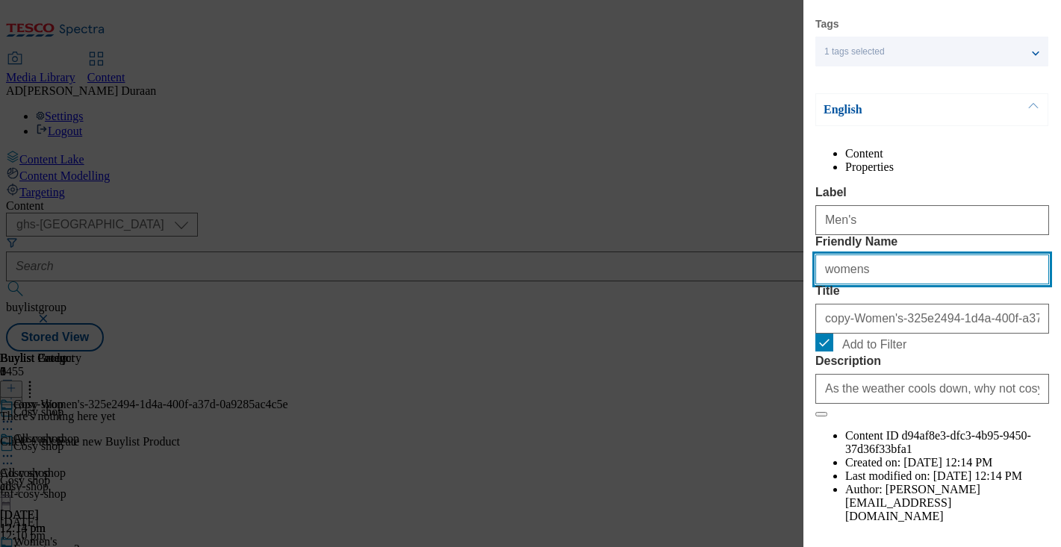
drag, startPoint x: 837, startPoint y: 328, endPoint x: 770, endPoint y: 325, distance: 66.5
click at [770, 325] on div "Edit Buylist Category Tags 1 tags selected buylist category English Content Pro…" at bounding box center [530, 273] width 1061 height 547
type input "mens"
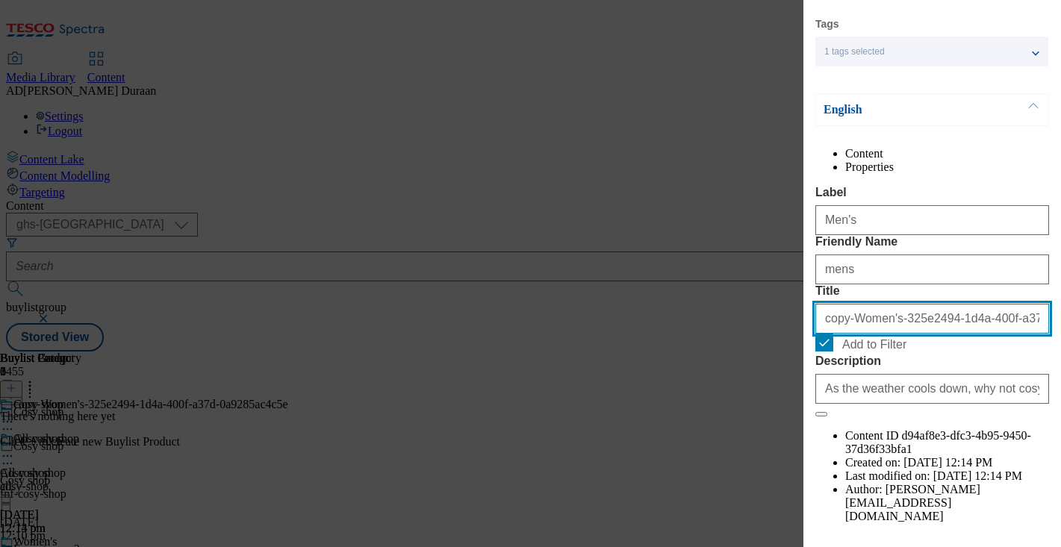
click at [873, 334] on input "copy-Women's-325e2494-1d4a-400f-a37d-0a9285ac4c5e" at bounding box center [932, 319] width 234 height 30
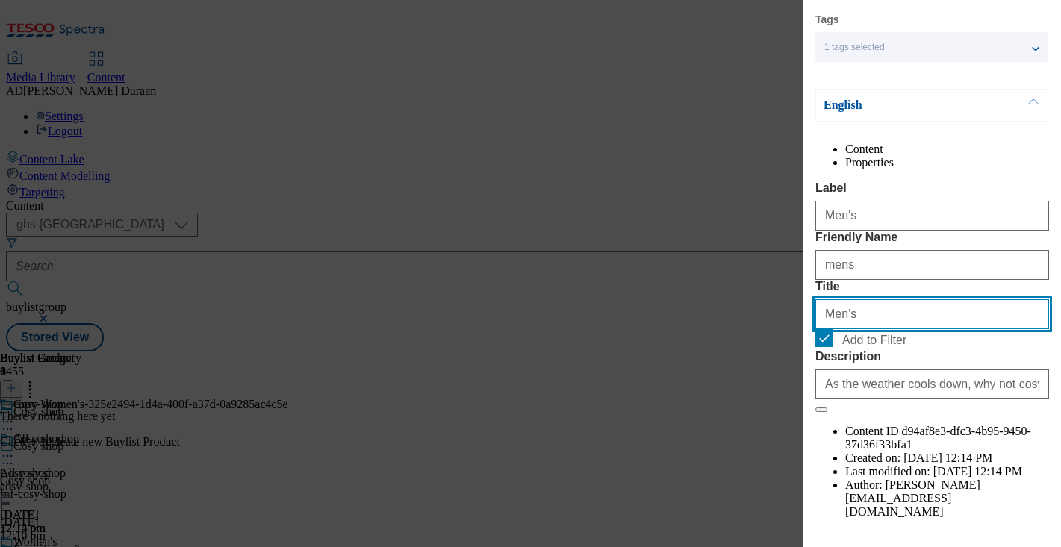
scroll to position [41, 0]
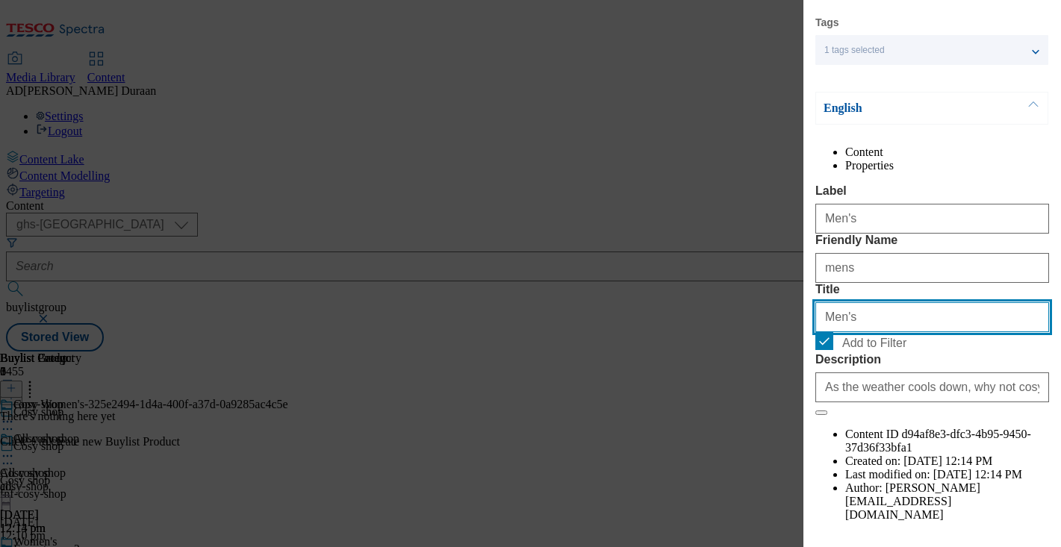
type input "Men's"
click at [958, 206] on div "Content Properties Label Men's Friendly Name mens Title Men's Add to Filter Des…" at bounding box center [932, 334] width 234 height 376
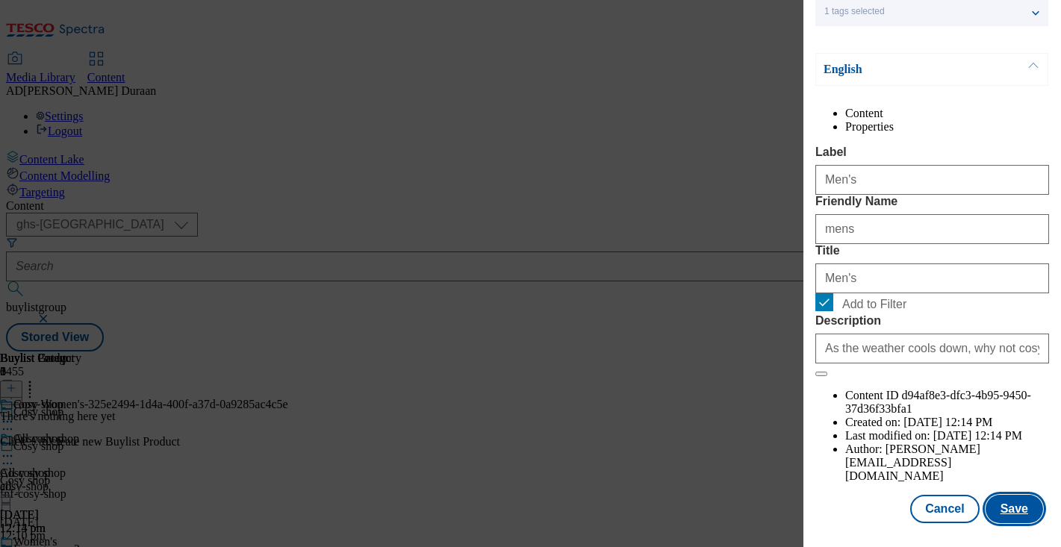
click at [1017, 509] on button "Save" at bounding box center [1013, 509] width 57 height 28
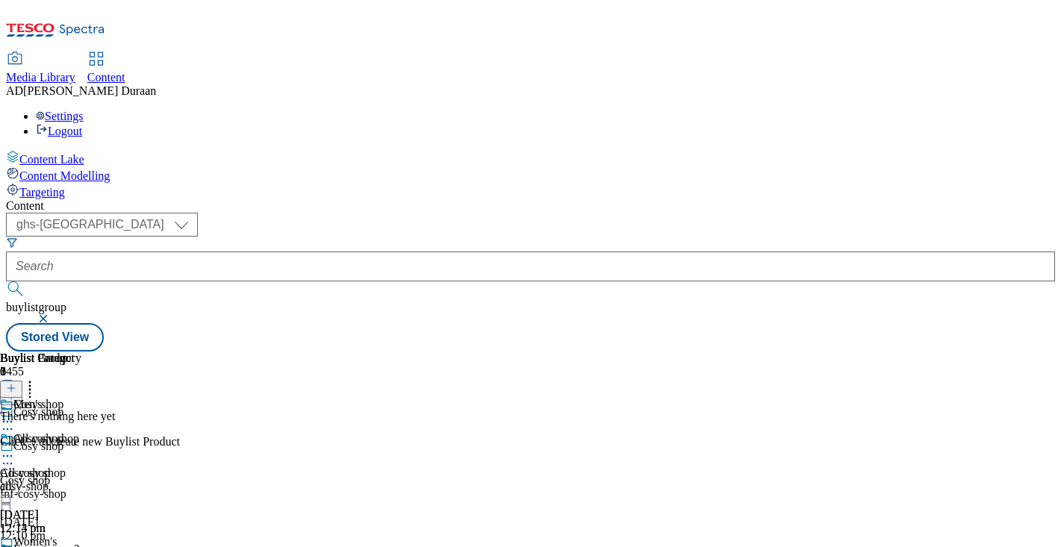
scroll to position [151, 0]
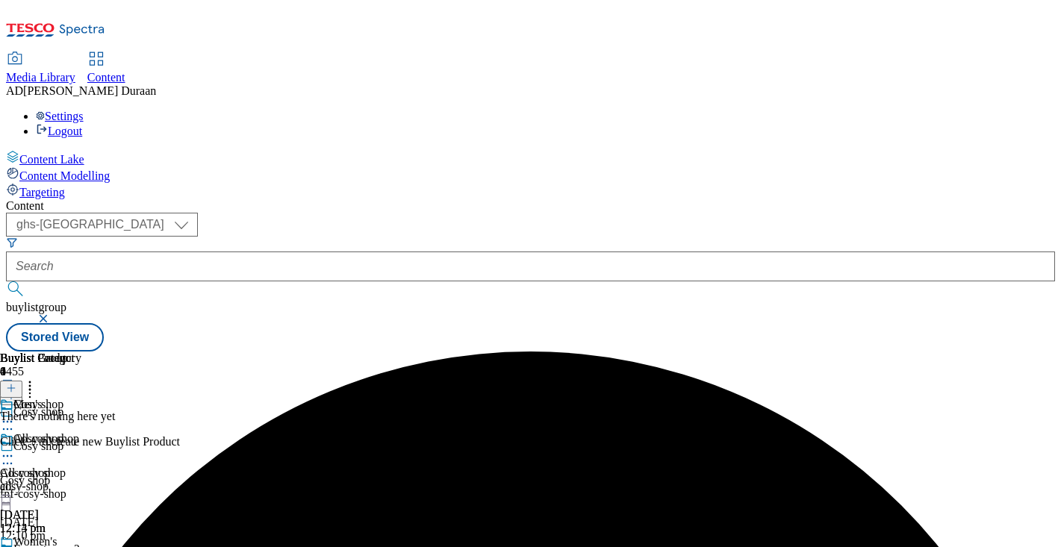
scroll to position [140, 0]
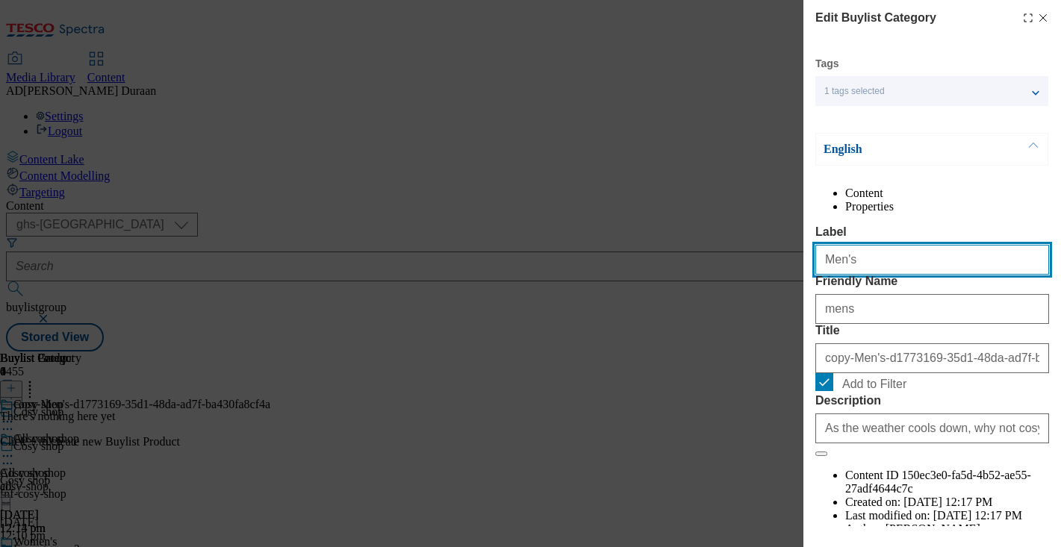
drag, startPoint x: 880, startPoint y: 303, endPoint x: 798, endPoint y: 290, distance: 83.1
click at [793, 290] on div "Edit Buylist Category Tags 1 tags selected buylist category English Content Pro…" at bounding box center [530, 273] width 1061 height 547
paste input "Kids'"
type input "Kids'"
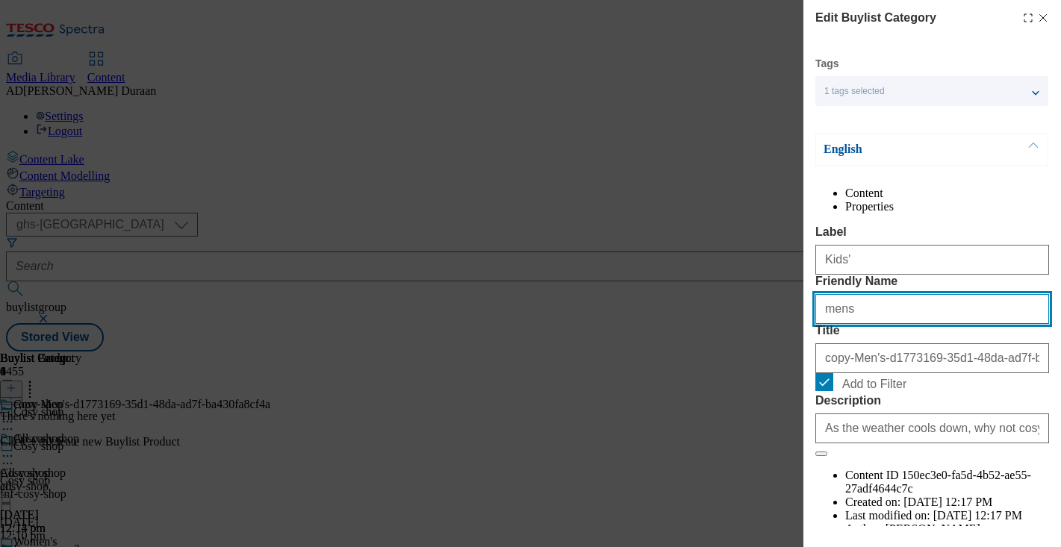
drag, startPoint x: 865, startPoint y: 370, endPoint x: 784, endPoint y: 369, distance: 81.4
click at [784, 369] on div "Edit Buylist Category Tags 1 tags selected buylist category English Content Pro…" at bounding box center [530, 273] width 1061 height 547
paste input "Kids'"
type input "Kids'"
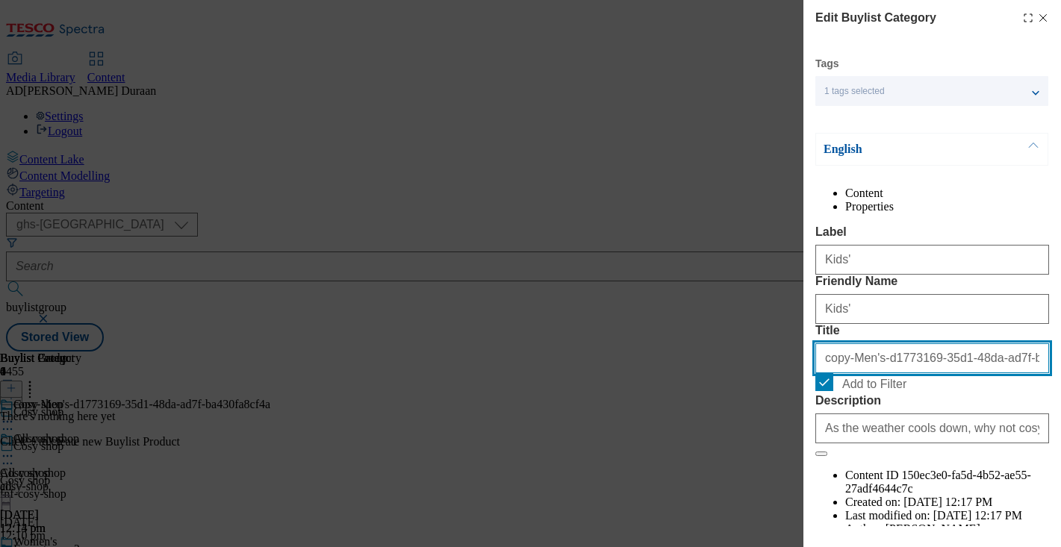
click at [858, 373] on input "copy-Men's-d1773169-35d1-48da-ad7f-ba430fa8cf4a" at bounding box center [932, 358] width 234 height 30
paste input "Kids'"
type input "Kids'"
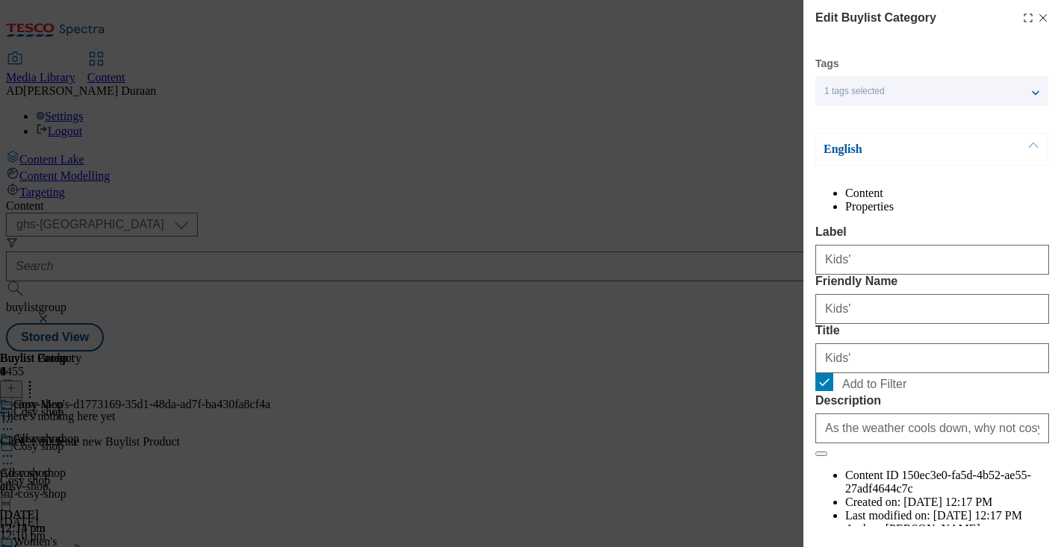
click at [921, 239] on label "Label" at bounding box center [932, 231] width 234 height 13
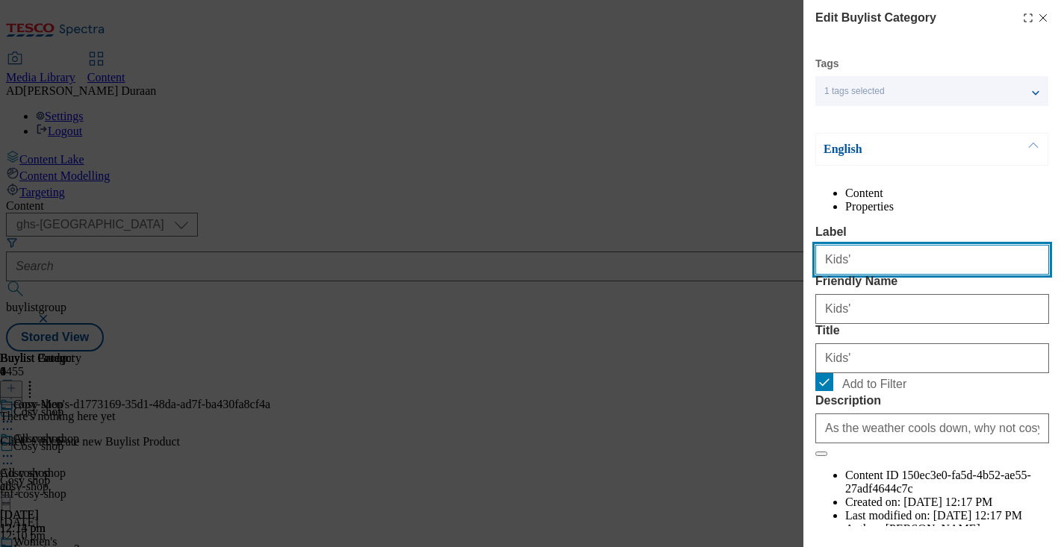
click at [921, 262] on input "Kids'" at bounding box center [932, 260] width 234 height 30
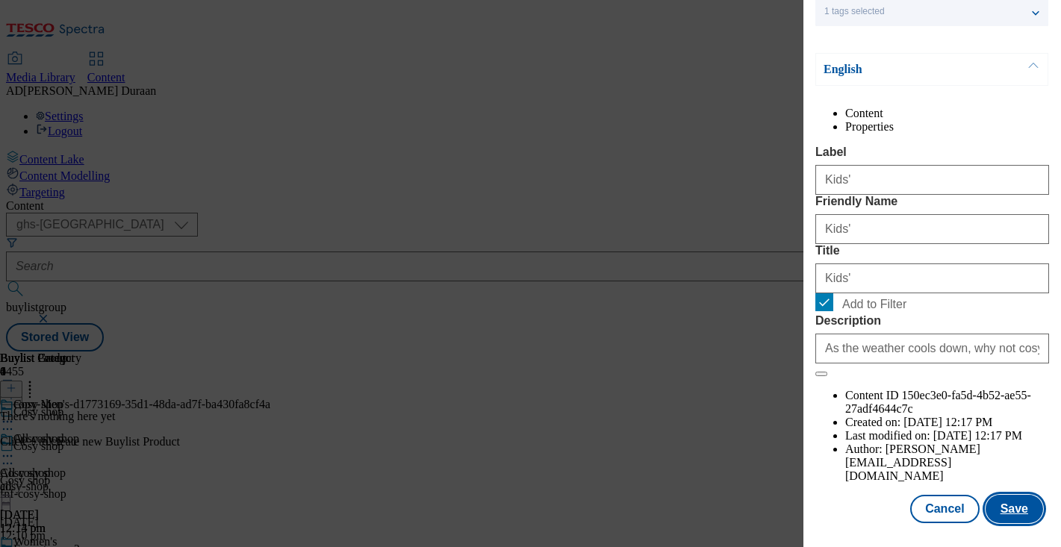
click at [1026, 510] on button "Save" at bounding box center [1013, 509] width 57 height 28
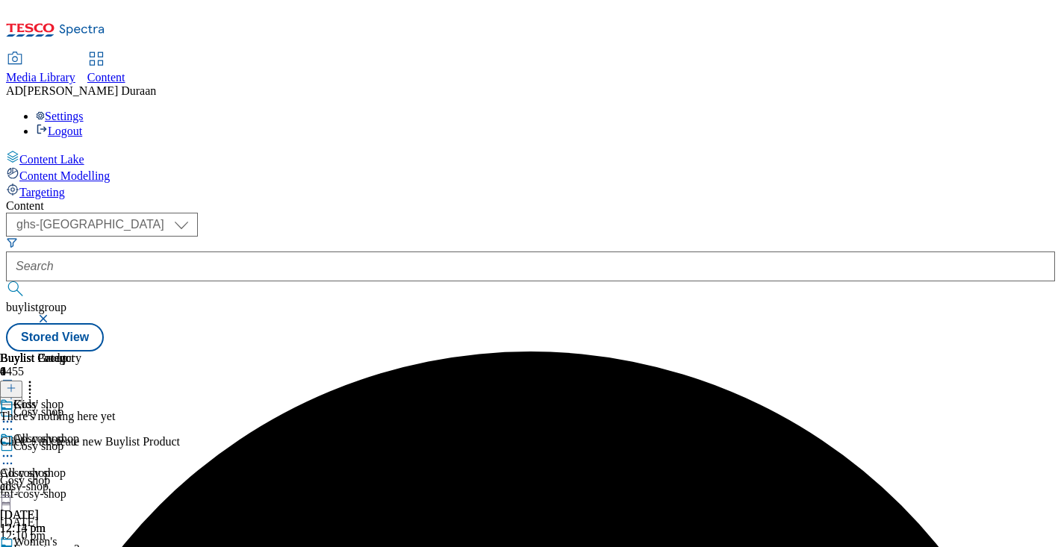
scroll to position [0, 264]
click at [15, 414] on icon at bounding box center [7, 421] width 15 height 15
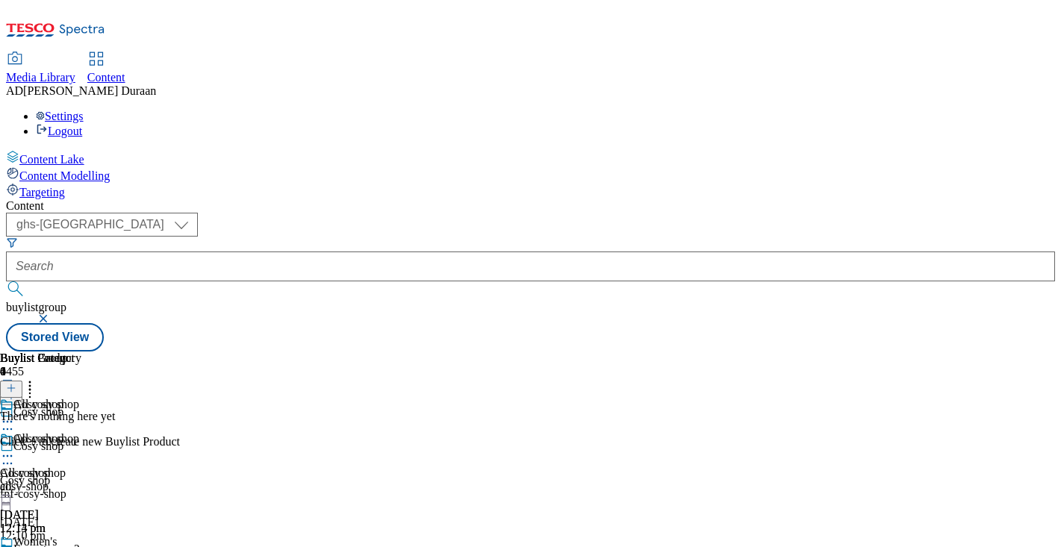
scroll to position [151, 0]
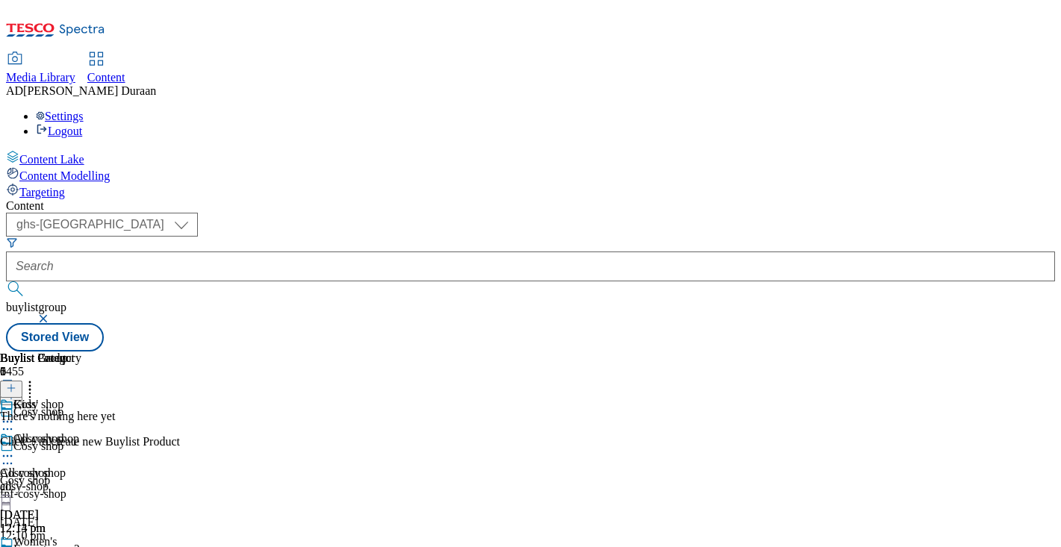
scroll to position [151, 0]
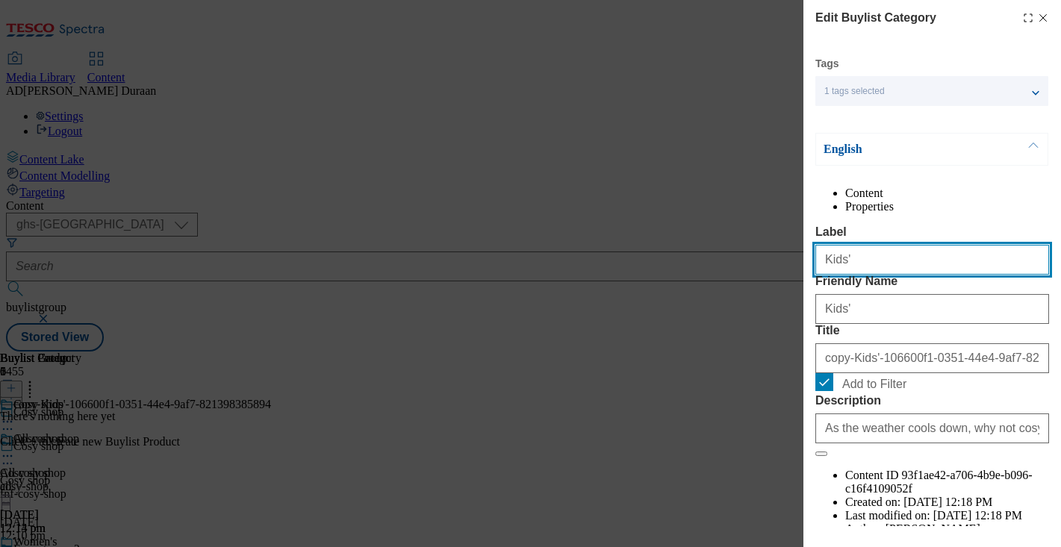
drag, startPoint x: 832, startPoint y: 293, endPoint x: 821, endPoint y: 293, distance: 11.2
click at [813, 292] on div "Edit Buylist Category Tags 1 tags selected buylist category English Content Pro…" at bounding box center [932, 263] width 258 height 526
paste input "Baby"
type input "Baby"
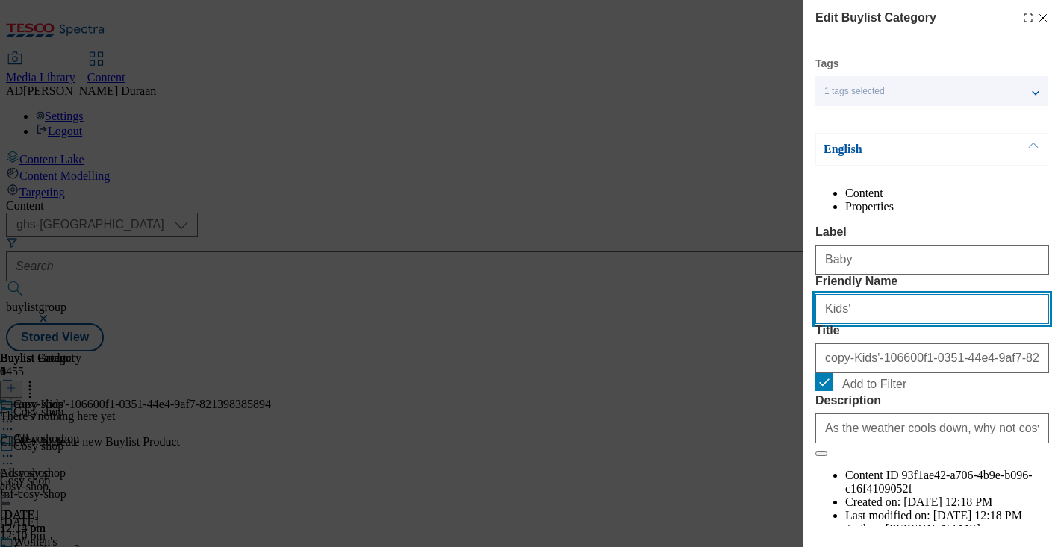
drag, startPoint x: 844, startPoint y: 367, endPoint x: 783, endPoint y: 365, distance: 61.3
click at [784, 366] on div "Edit Buylist Category Tags 1 tags selected buylist category English Content Pro…" at bounding box center [530, 273] width 1061 height 547
type input "baby"
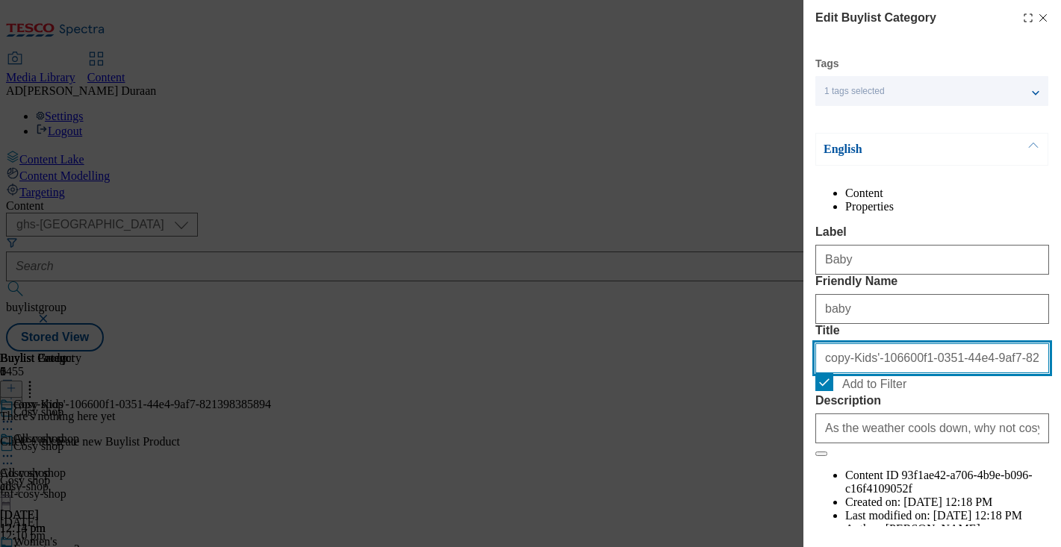
click at [914, 373] on input "copy-Kids'-106600f1-0351-44e4-9af7-821398385894" at bounding box center [932, 358] width 234 height 30
paste input "Baby"
type input "Baby"
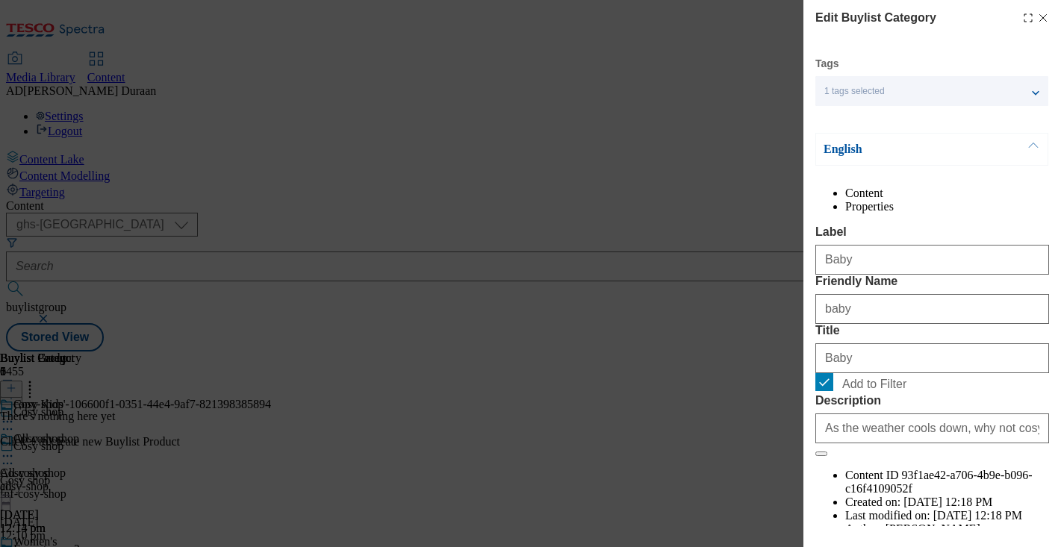
click at [932, 239] on div "Content Properties Label Baby Friendly Name baby Title Baby Add to Filter Descr…" at bounding box center [932, 375] width 234 height 376
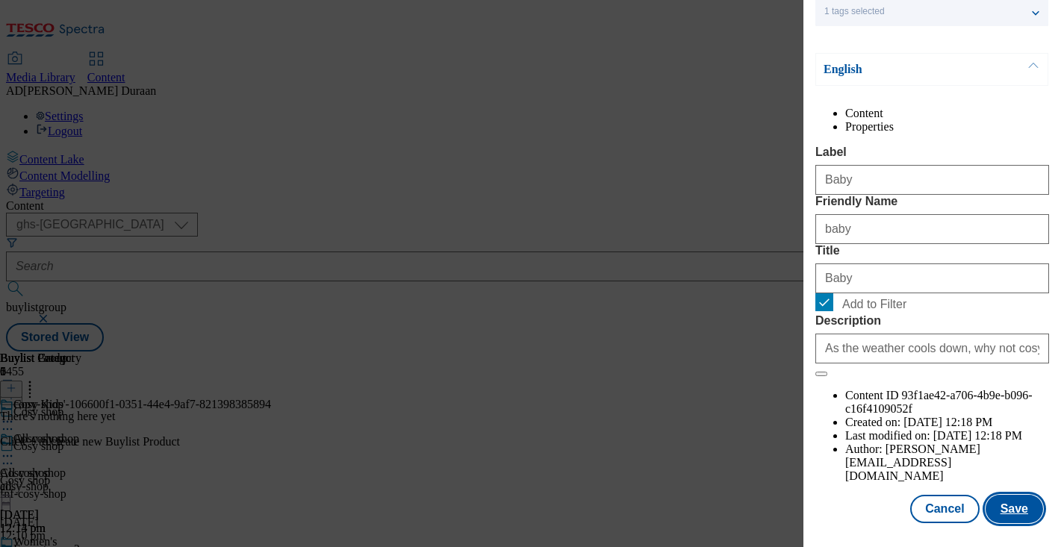
click at [1014, 512] on button "Save" at bounding box center [1013, 509] width 57 height 28
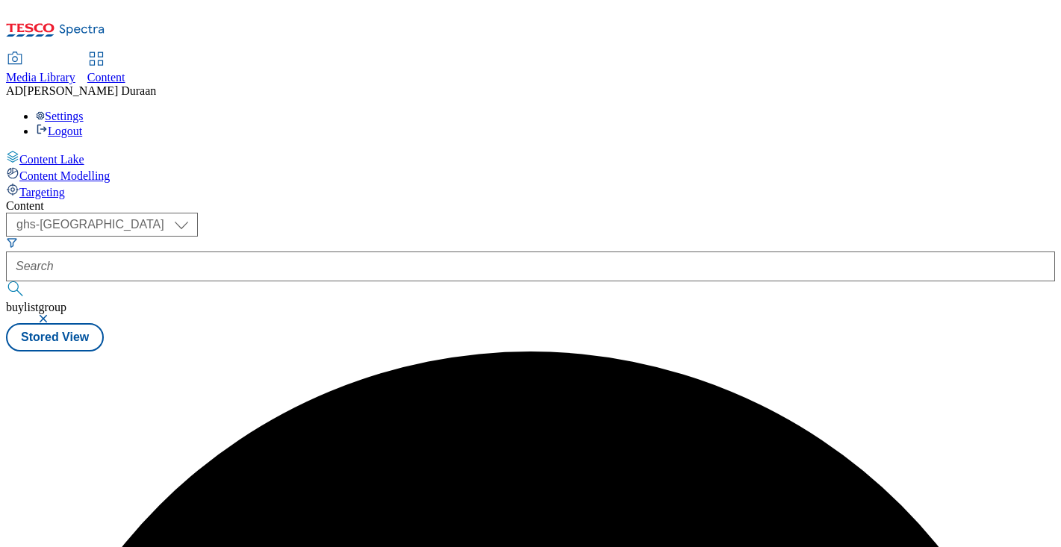
scroll to position [0, 0]
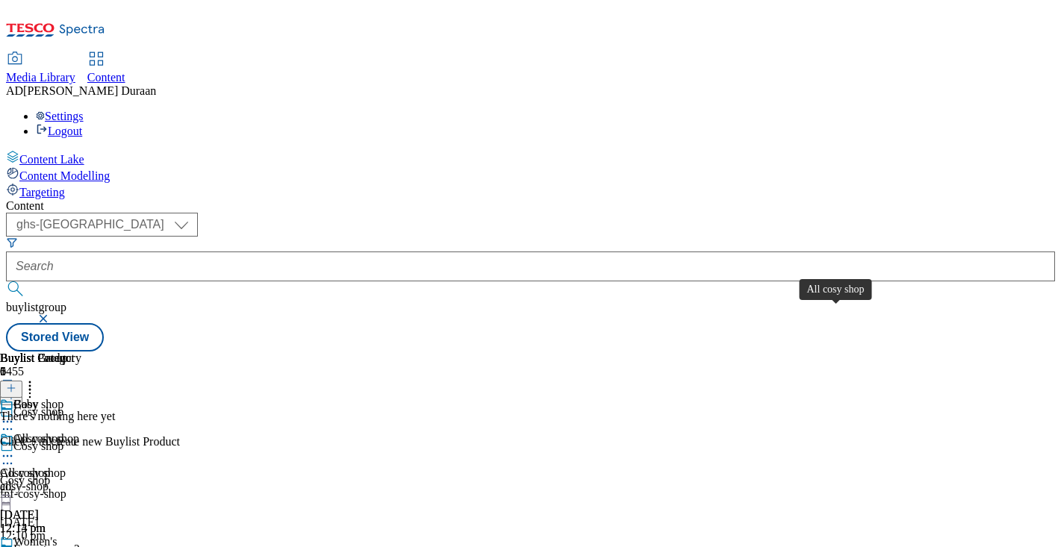
click at [66, 467] on span "All cosy shop" at bounding box center [33, 473] width 66 height 13
click at [16, 383] on icon at bounding box center [11, 388] width 10 height 10
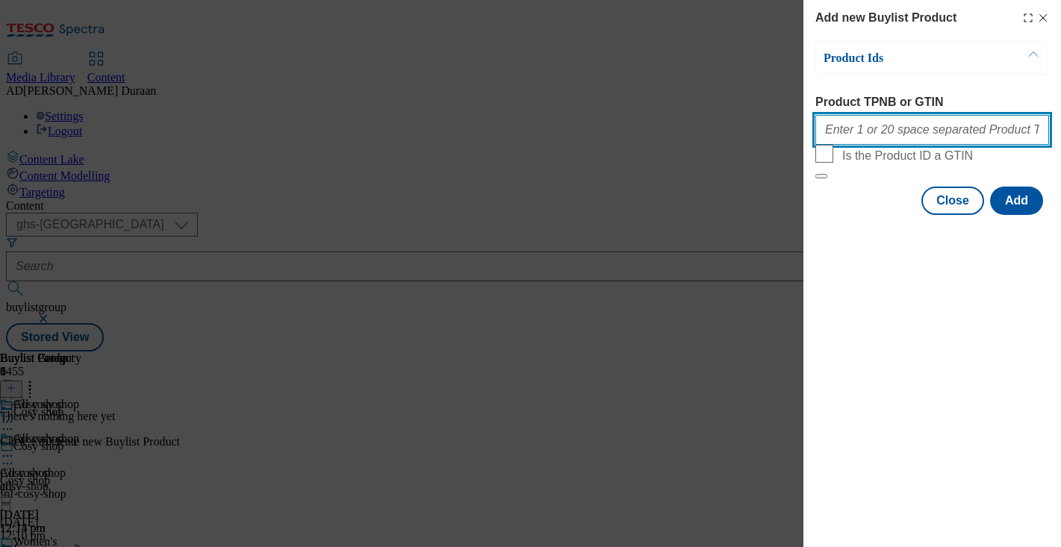
paste input "96730752 96730458 96730366 96730274 97096596 96758070 96730556 96900540 9678363…"
type input "96730752 96730458 96730366 96730274 97096596 96758070 96730556 96900540 9678363…"
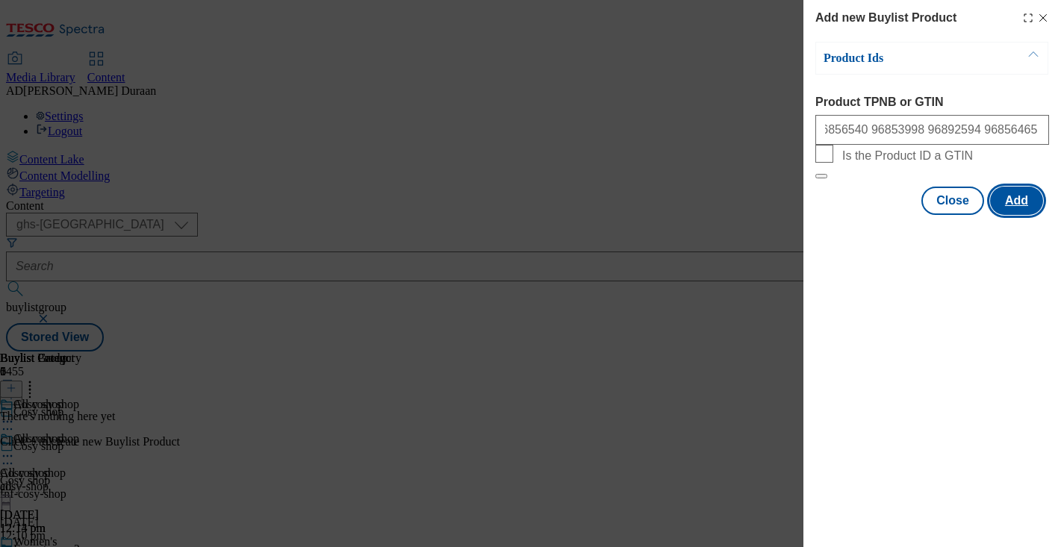
scroll to position [0, 0]
click at [1024, 215] on button "Add" at bounding box center [1016, 201] width 53 height 28
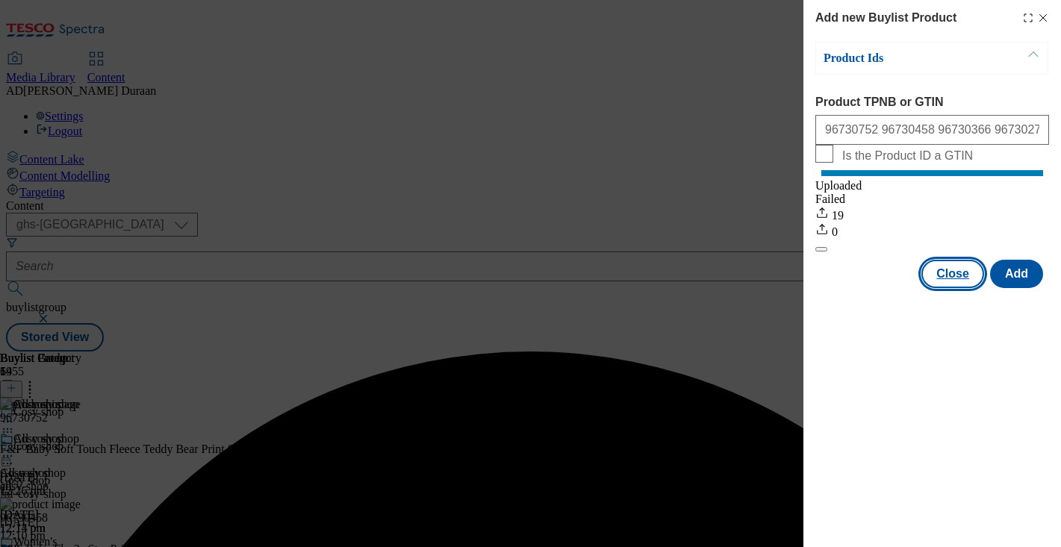
click at [951, 288] on button "Close" at bounding box center [952, 274] width 63 height 28
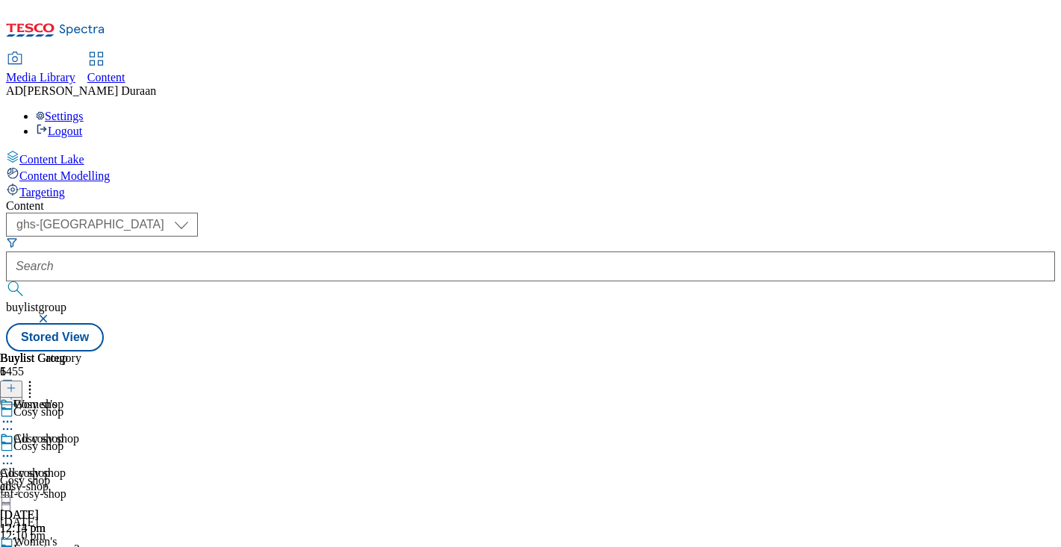
scroll to position [0, 264]
click at [16, 383] on icon at bounding box center [11, 388] width 10 height 10
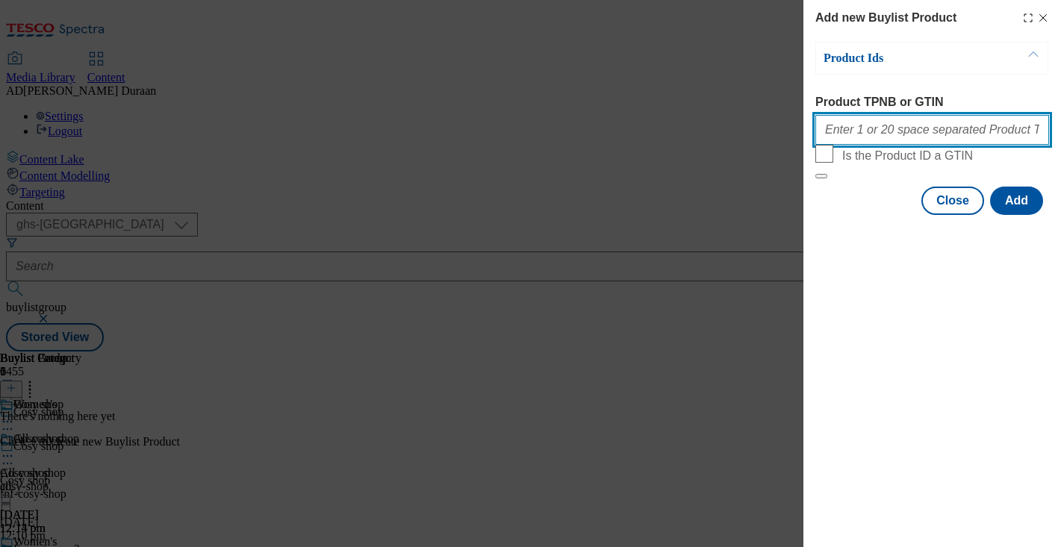
paste input "96560320 96957259 96560267 96950157 96835980 96835922 96948092 96565020 9695731…"
type input "96560320 96957259 96560267 96950157 96835980 96835922 96948092 96565020 9695731…"
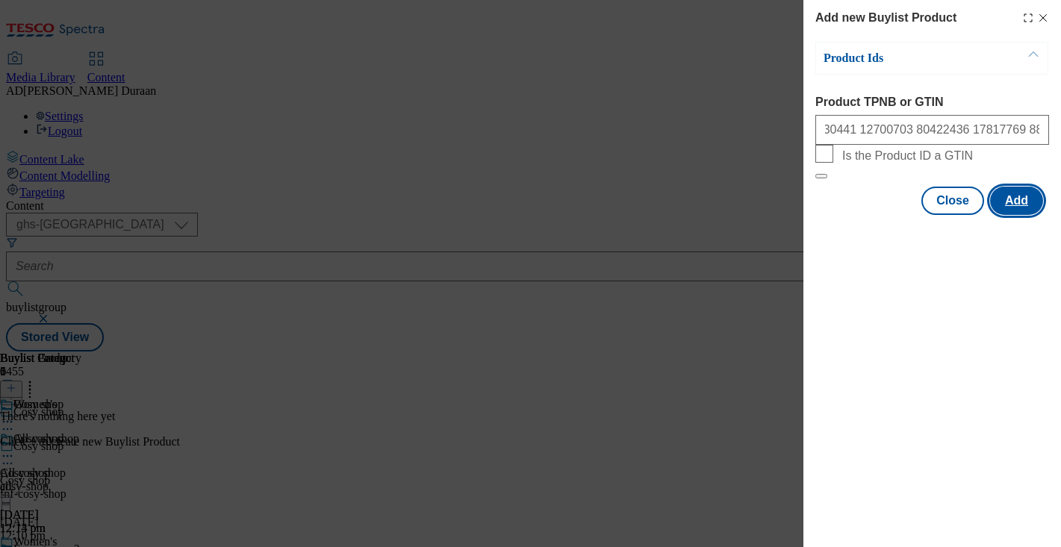
scroll to position [0, 0]
click at [1017, 215] on button "Add" at bounding box center [1016, 201] width 53 height 28
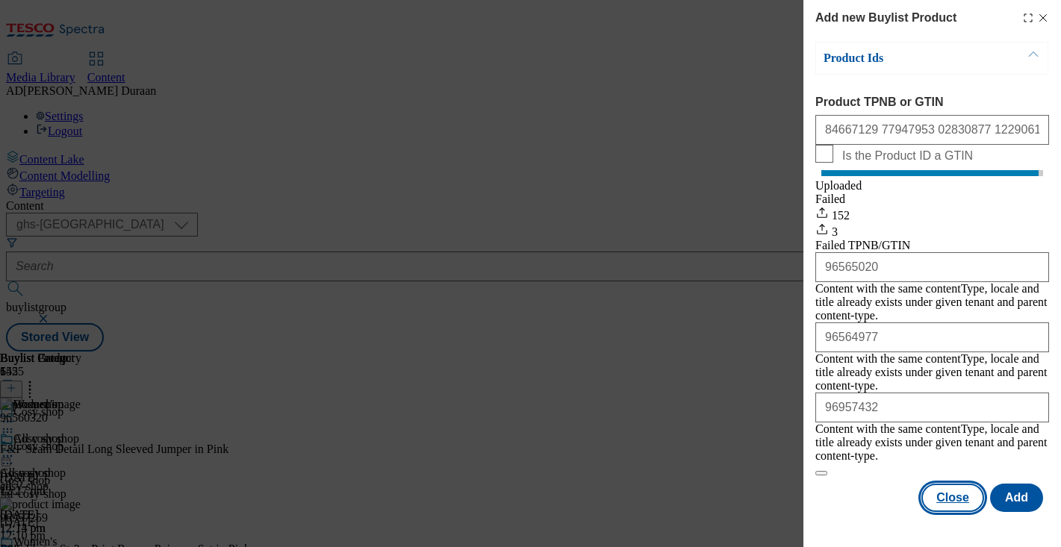
click at [972, 484] on button "Close" at bounding box center [952, 498] width 63 height 28
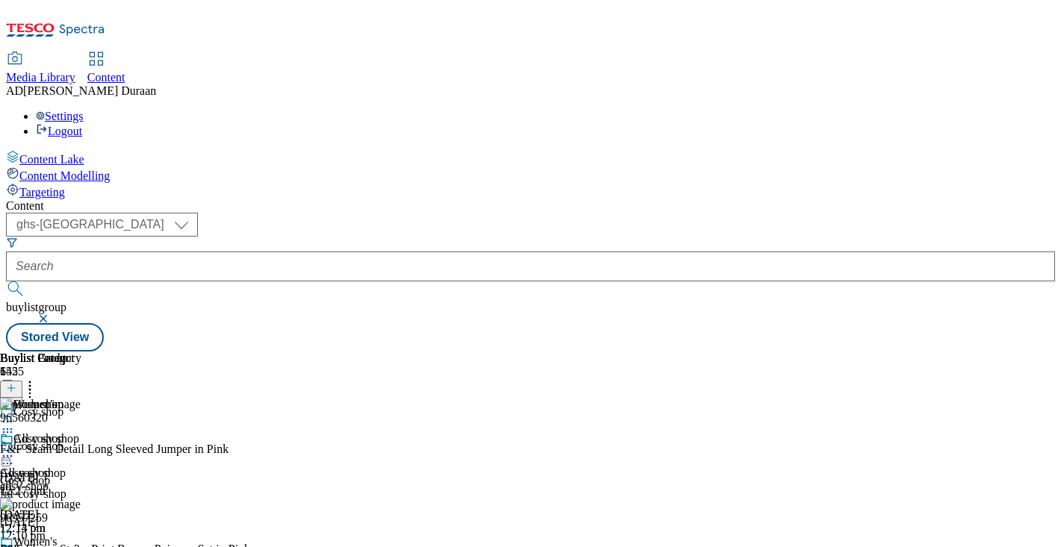
scroll to position [110, 0]
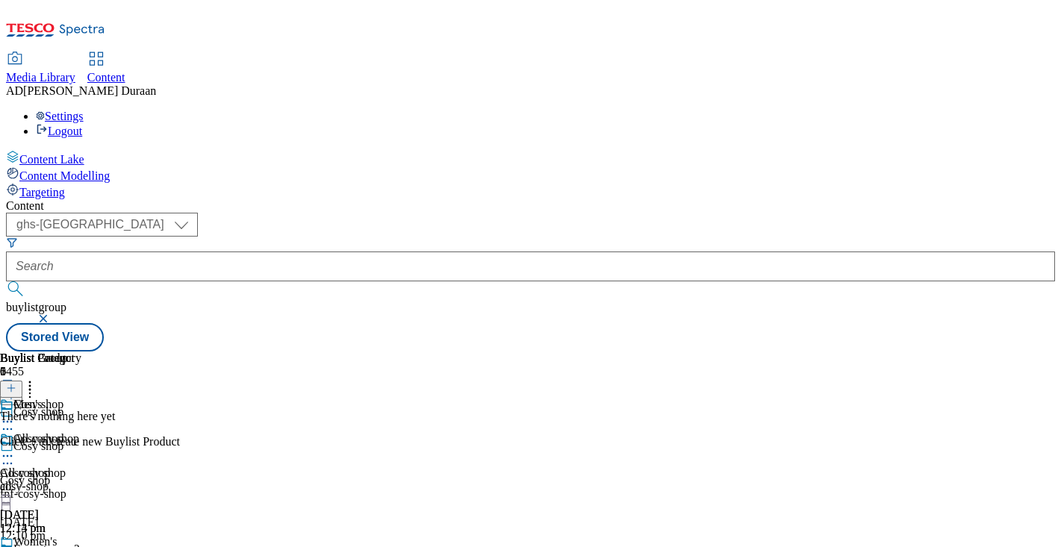
scroll to position [0, 264]
click at [16, 383] on icon at bounding box center [11, 388] width 10 height 10
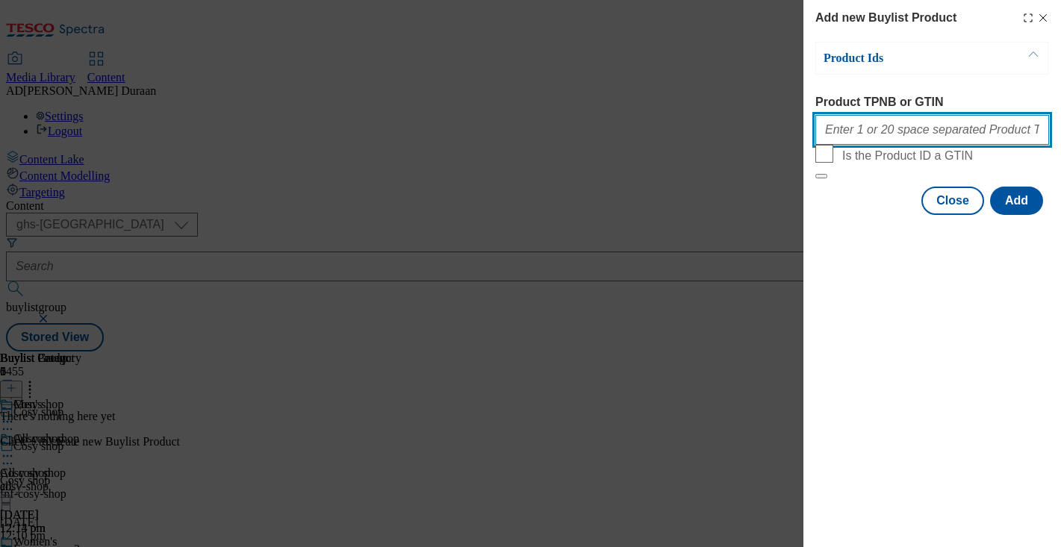
paste input "96566704 96555055 96554972 96526165 96526234 96523807 96566474 96566399 9670538…"
type input "96566704 96555055 96554972 96526165 96526234 96523807 96566474 96566399 9670538…"
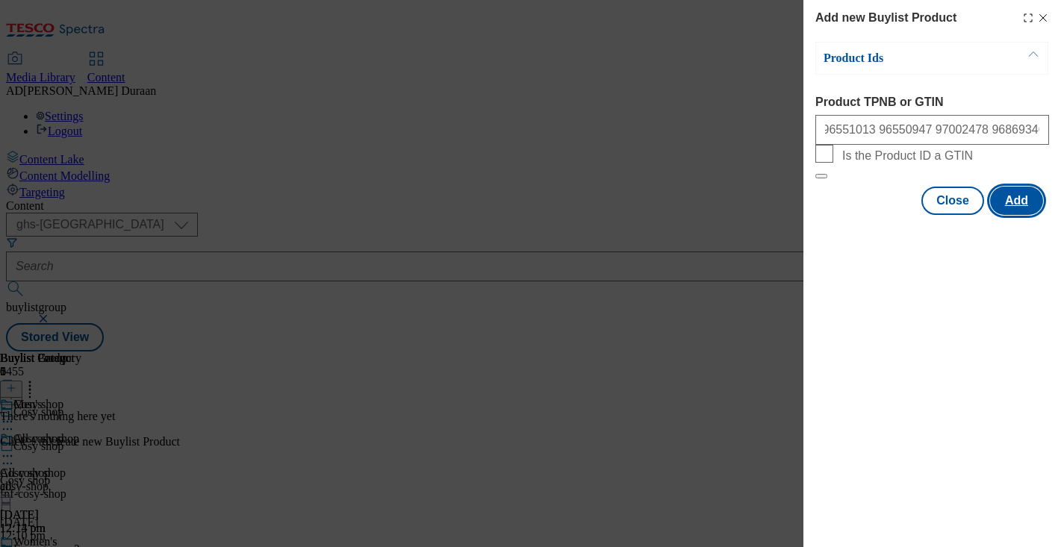
scroll to position [0, 0]
click at [1020, 215] on button "Add" at bounding box center [1016, 201] width 53 height 28
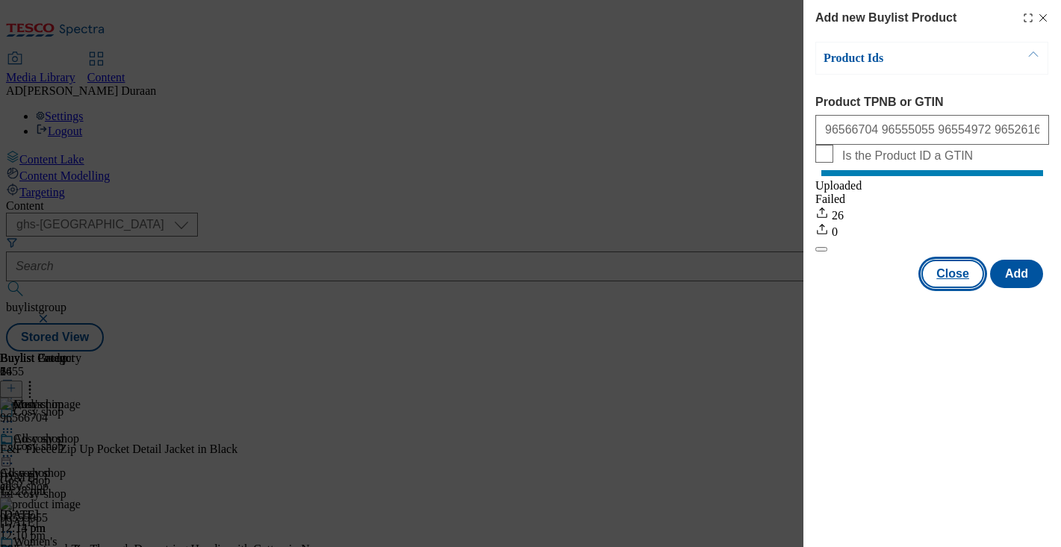
drag, startPoint x: 953, startPoint y: 292, endPoint x: 900, endPoint y: 370, distance: 94.0
click at [953, 288] on button "Close" at bounding box center [952, 274] width 63 height 28
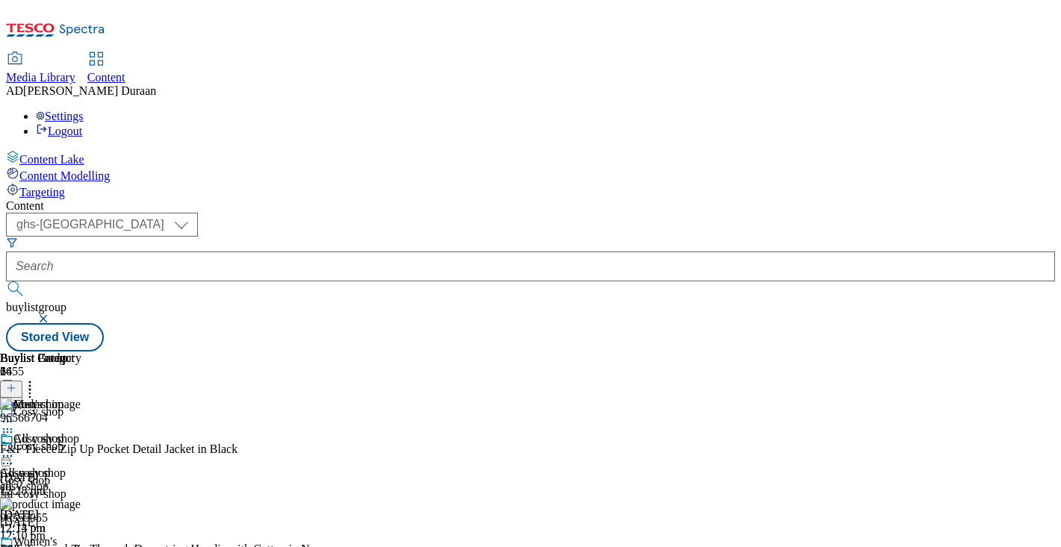
scroll to position [293, 0]
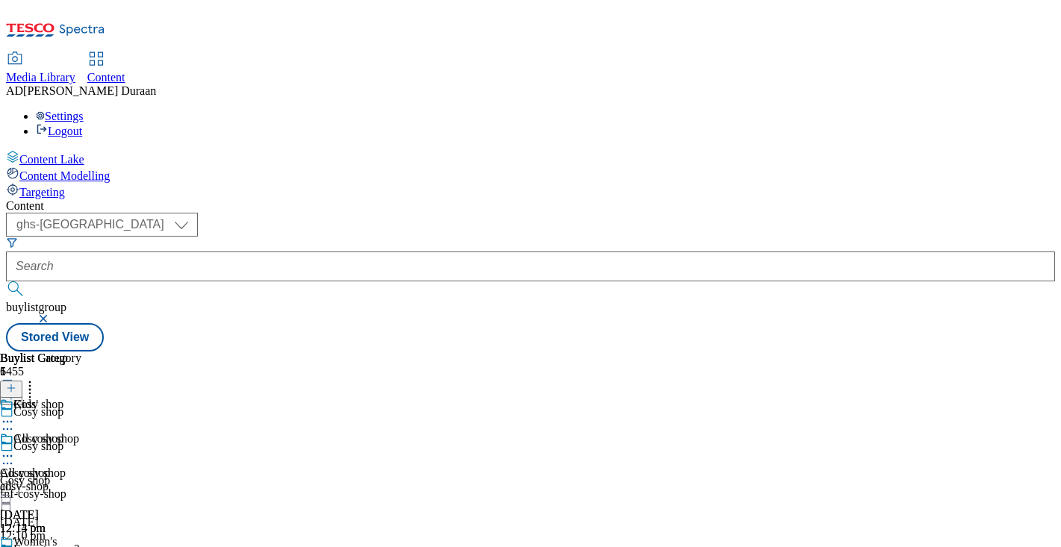
scroll to position [0, 264]
click at [15, 388] on line at bounding box center [10, 388] width 7 height 0
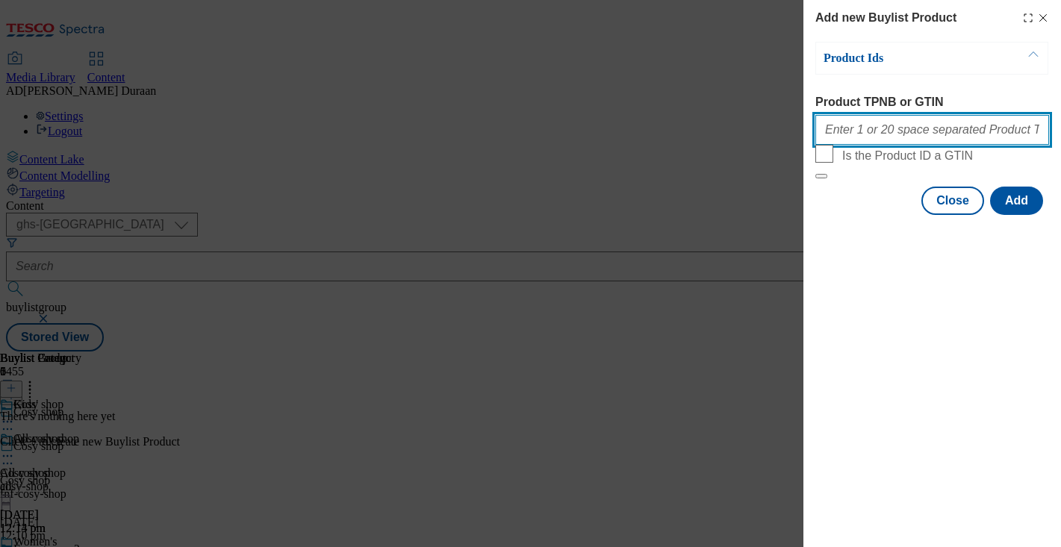
paste input "96674835 96674720 96722249 96674501 96722347 96674616 96888415 96969118 9647074…"
type input "96674835 96674720 96722249 96674501 96722347 96674616 96888415 96969118 9647074…"
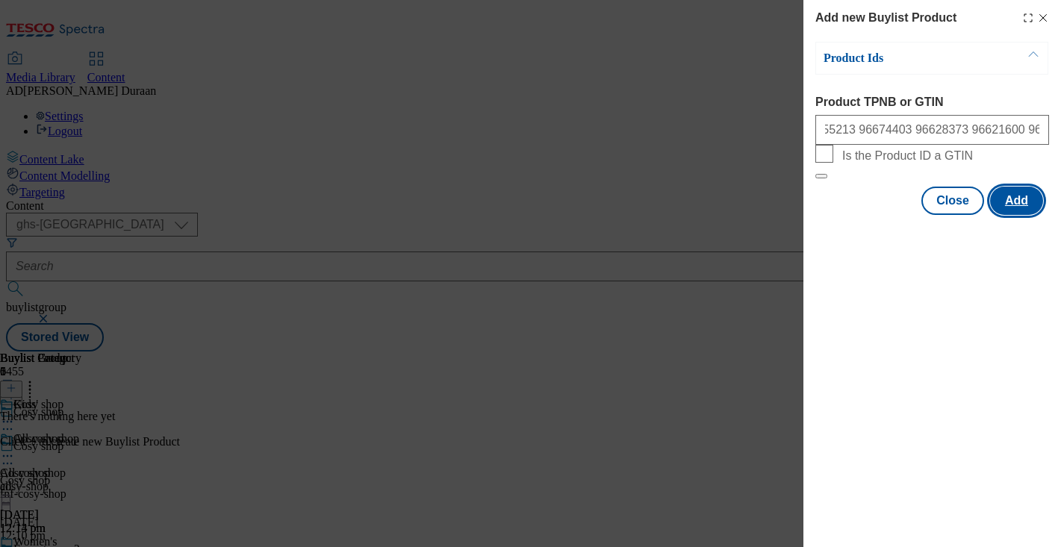
scroll to position [0, 0]
click at [1020, 215] on button "Add" at bounding box center [1016, 201] width 53 height 28
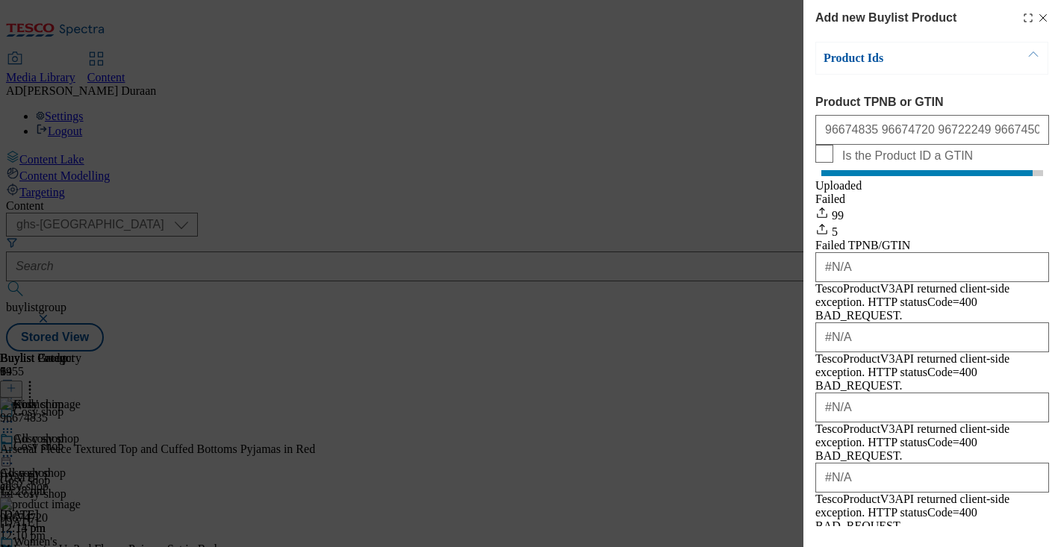
scroll to position [87, 0]
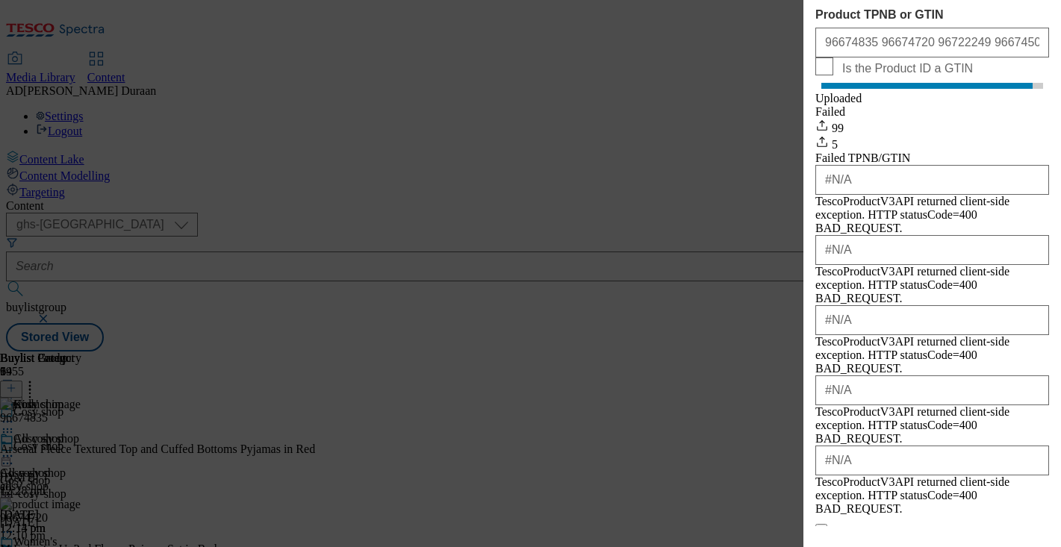
click at [958, 537] on button "Close" at bounding box center [952, 551] width 63 height 28
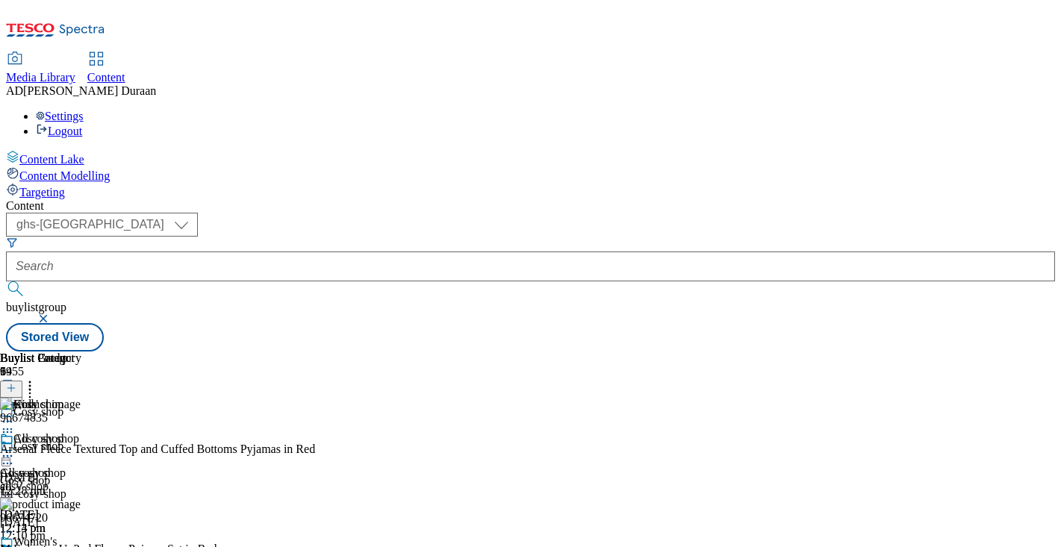
scroll to position [151, 0]
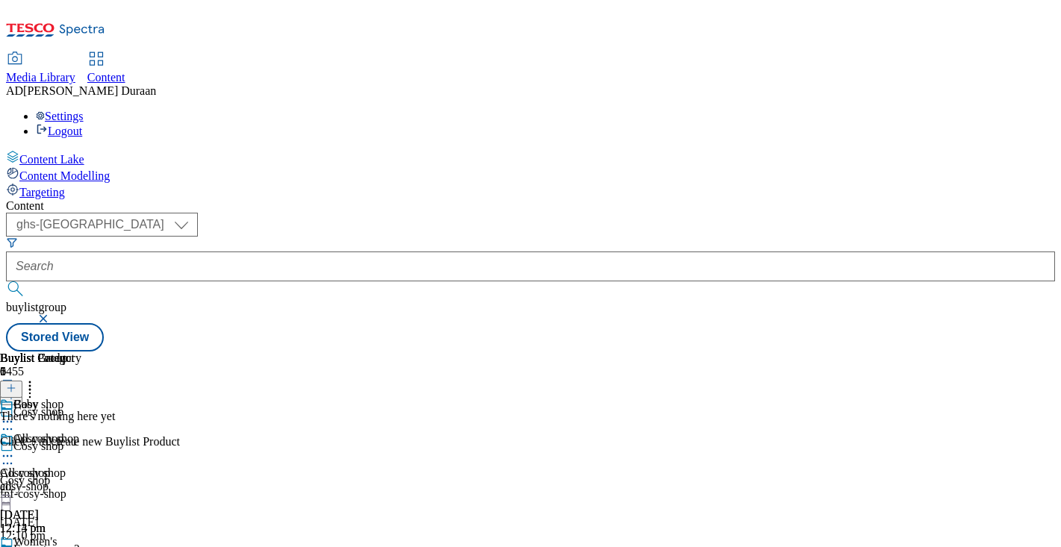
scroll to position [16, 0]
click at [16, 383] on icon at bounding box center [11, 388] width 10 height 10
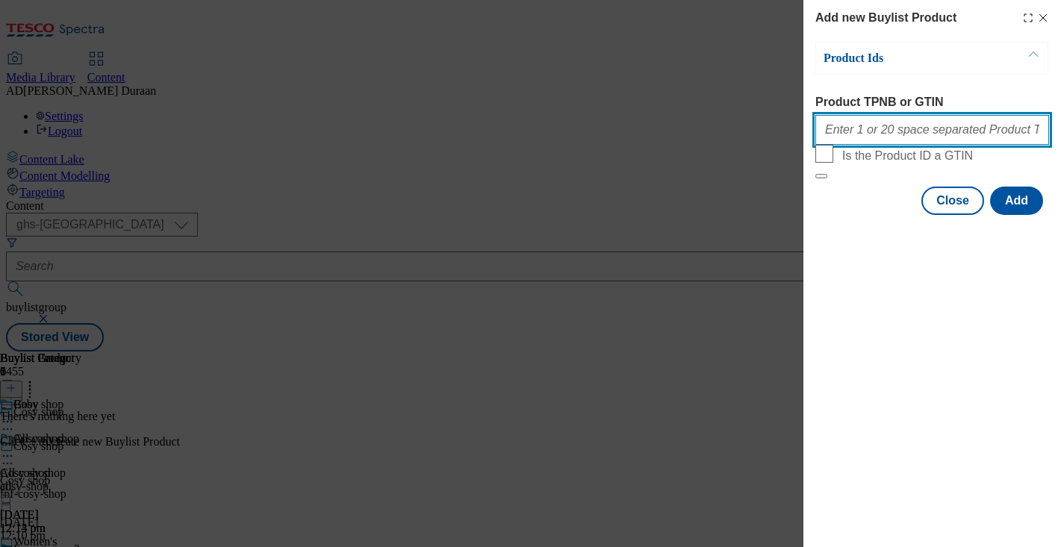
paste input "96730752 96730458 96730366 96730274 97096596 96758070 96730556 96900540 9678363…"
type input "96730752 96730458 96730366 96730274 97096596 96758070 96730556 96900540 9678363…"
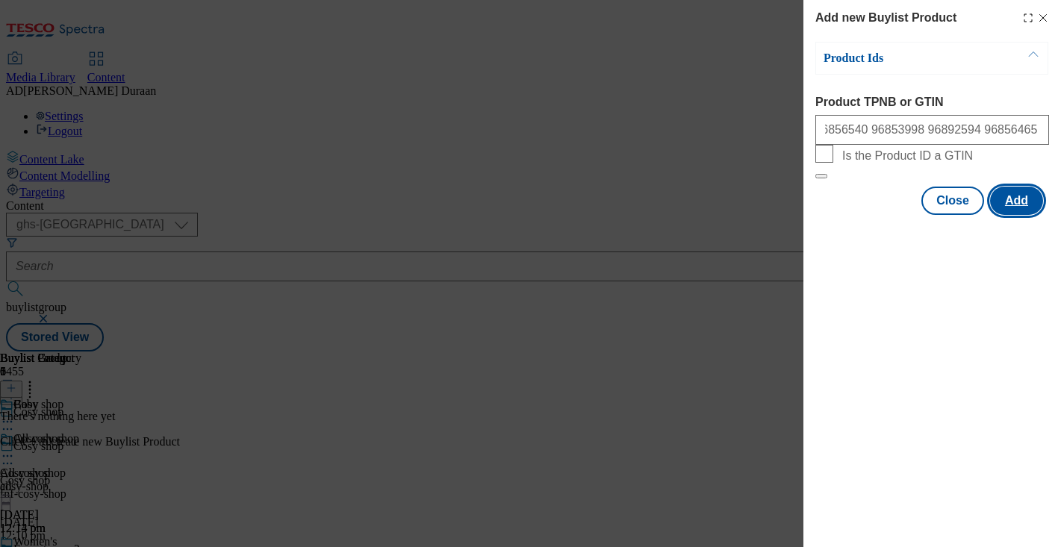
scroll to position [0, 0]
click at [1024, 215] on button "Add" at bounding box center [1016, 201] width 53 height 28
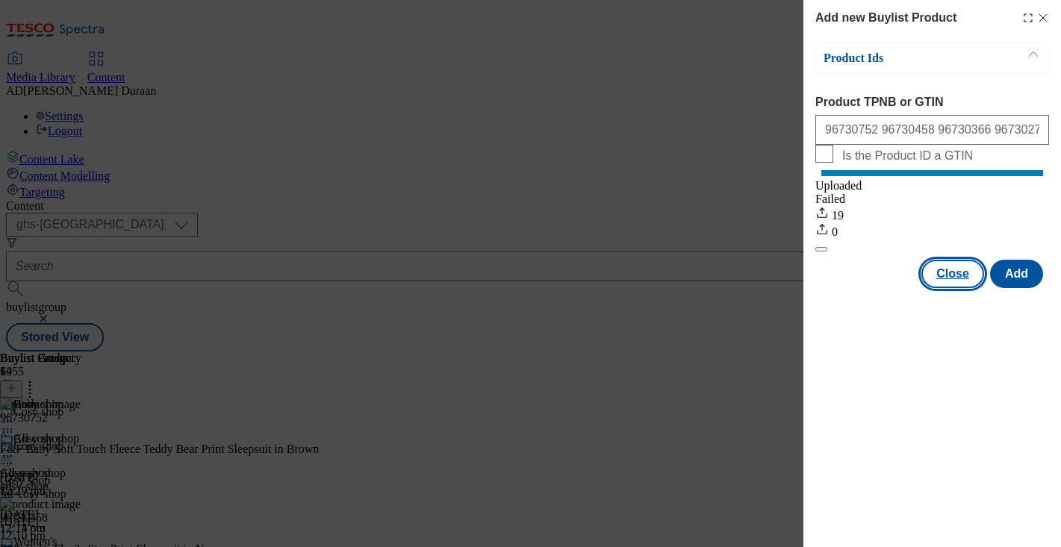
click at [959, 288] on button "Close" at bounding box center [952, 274] width 63 height 28
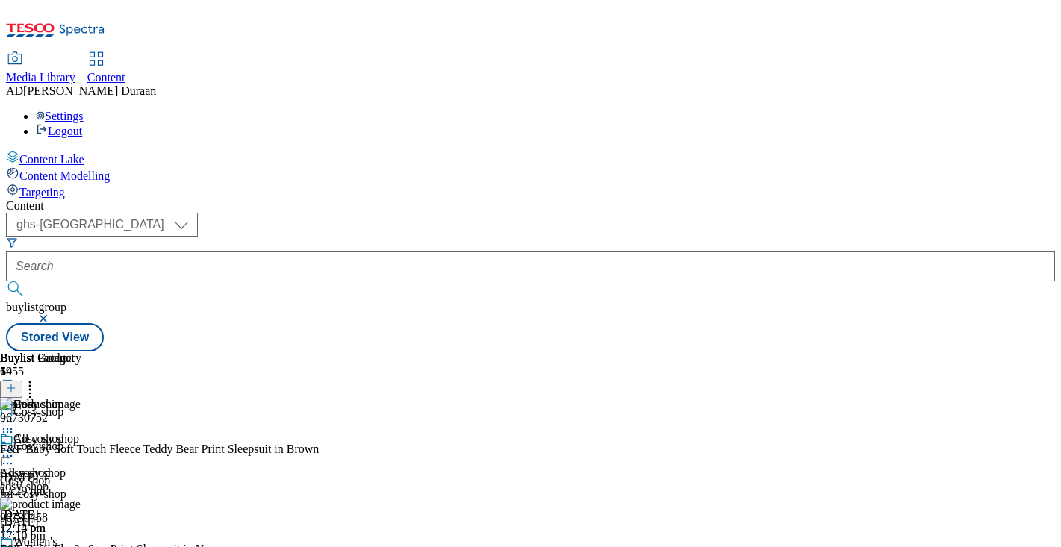
click at [9, 455] on circle at bounding box center [8, 456] width 2 height 2
click at [81, 546] on span "Preview" at bounding box center [63, 556] width 35 height 11
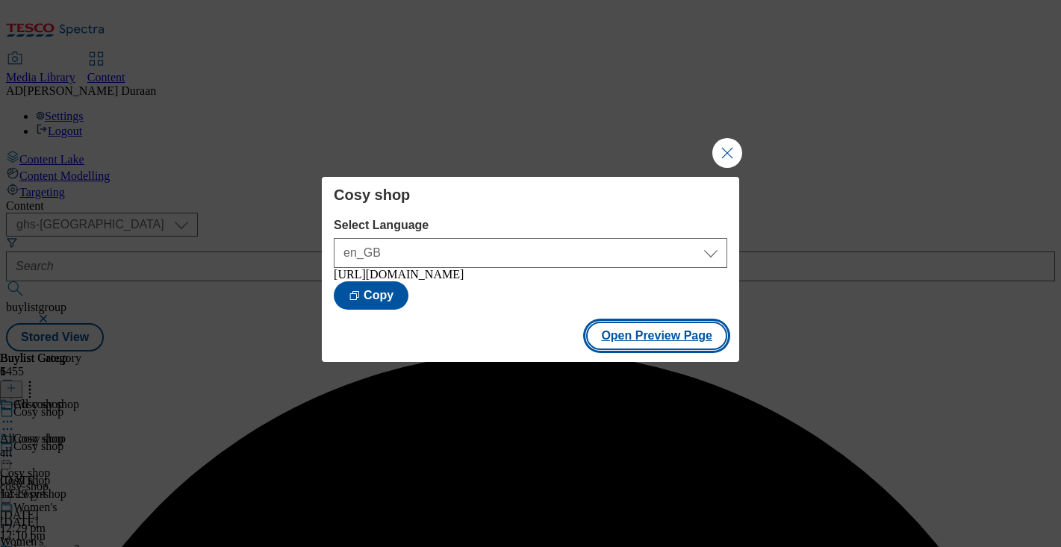
click at [675, 340] on button "Open Preview Page" at bounding box center [656, 336] width 141 height 28
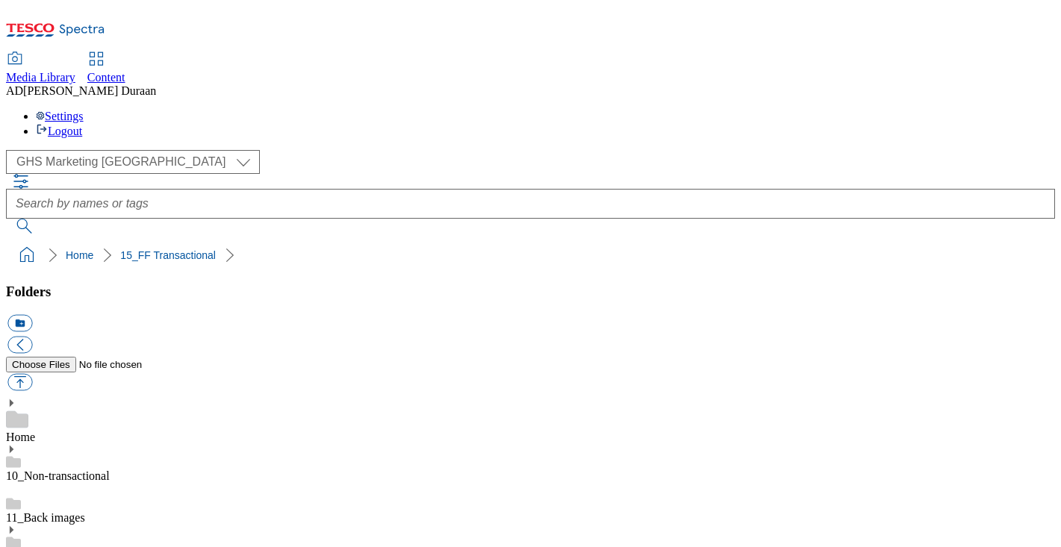
select select "flare-ghs-mktg"
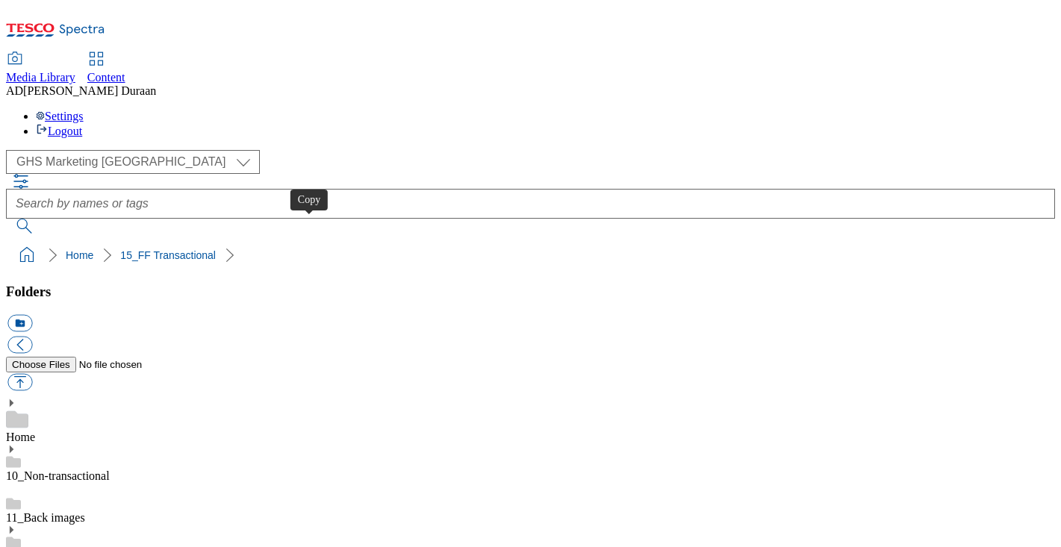
select select "flare-ghs-mktg"
